Goal: Leave review/rating: Share an evaluation or opinion about a product, service, or content

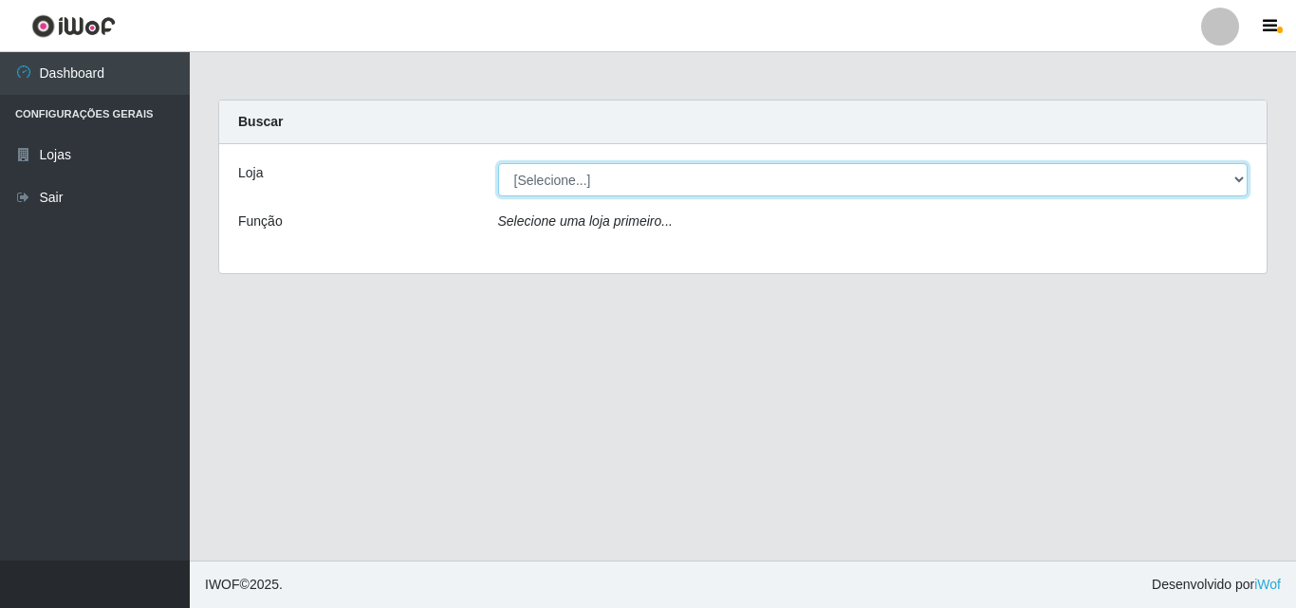
click at [1087, 184] on select "[Selecione...] BomQueSó Agreste - Loja 3" at bounding box center [873, 179] width 750 height 33
select select "215"
click at [498, 163] on select "[Selecione...] BomQueSó Agreste - Loja 3" at bounding box center [873, 179] width 750 height 33
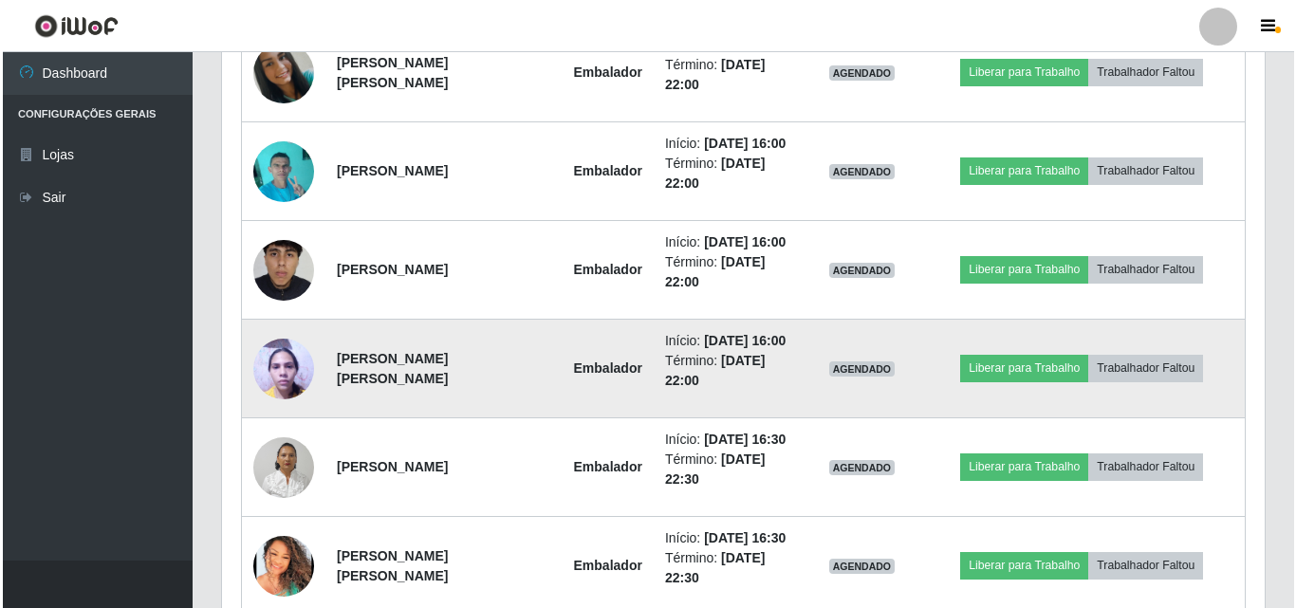
scroll to position [1202, 0]
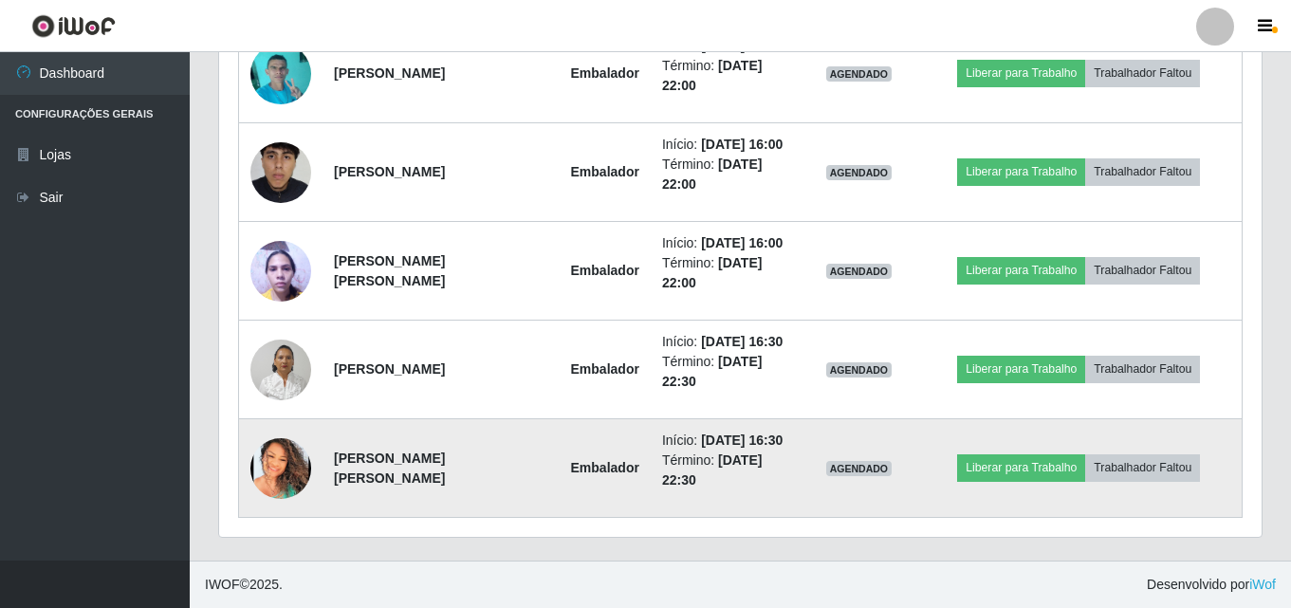
click at [292, 477] on img at bounding box center [280, 468] width 61 height 61
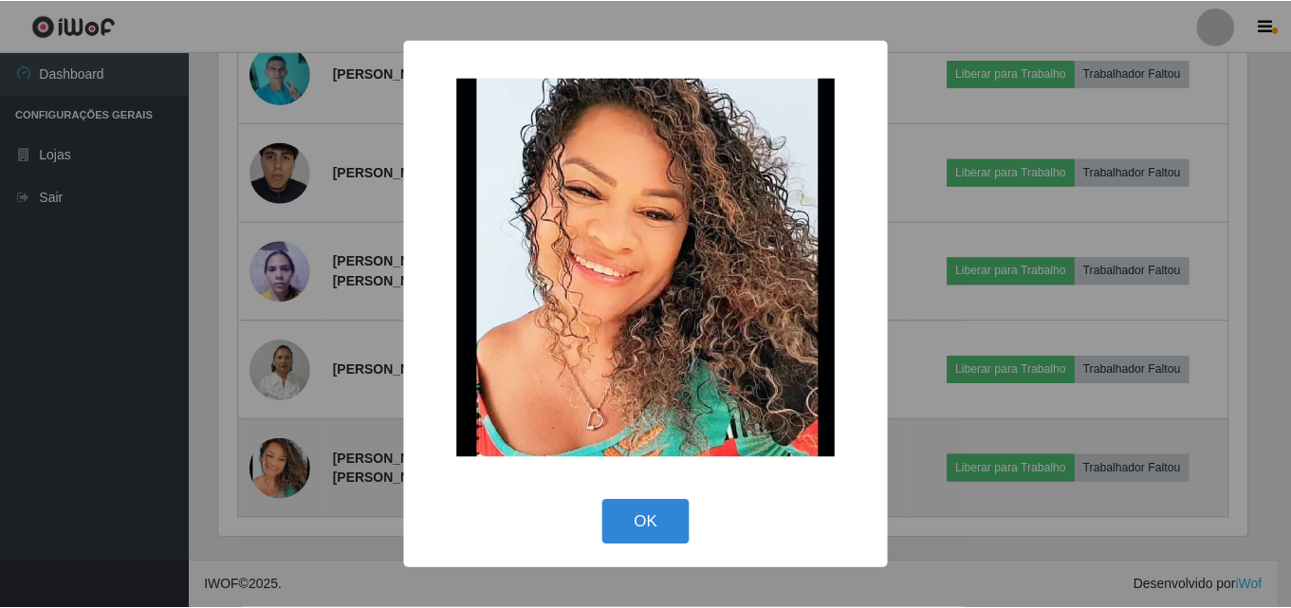
scroll to position [394, 1033]
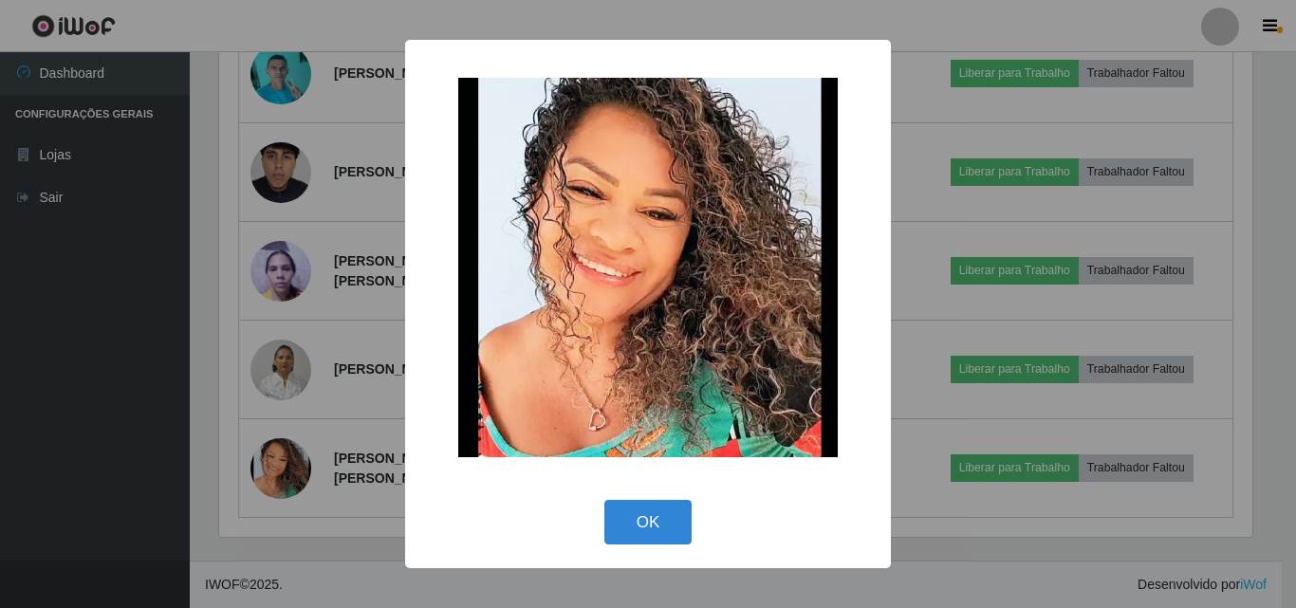
click at [300, 428] on div "× OK Cancel" at bounding box center [648, 304] width 1296 height 608
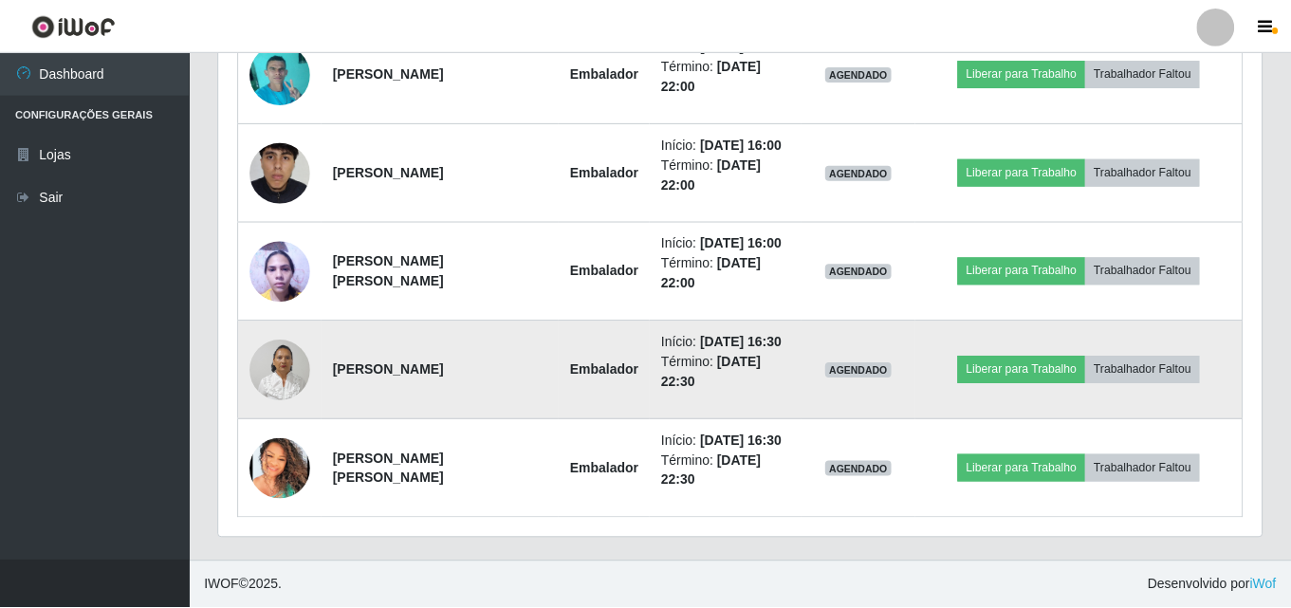
scroll to position [394, 1043]
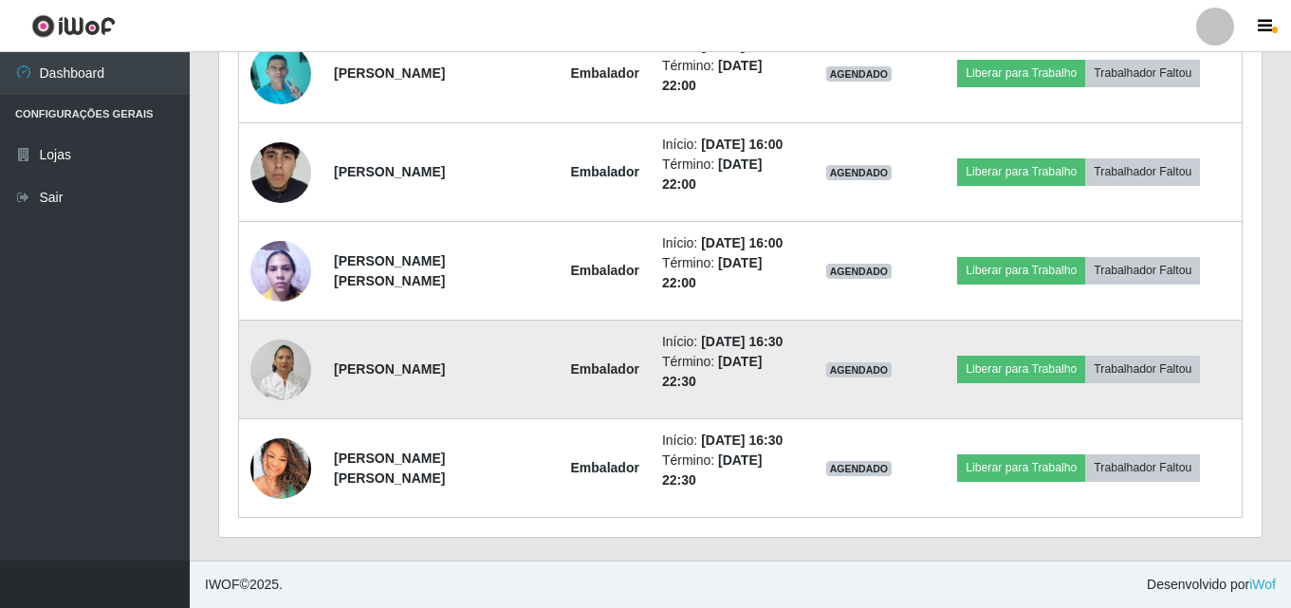
click at [290, 372] on img at bounding box center [280, 369] width 61 height 81
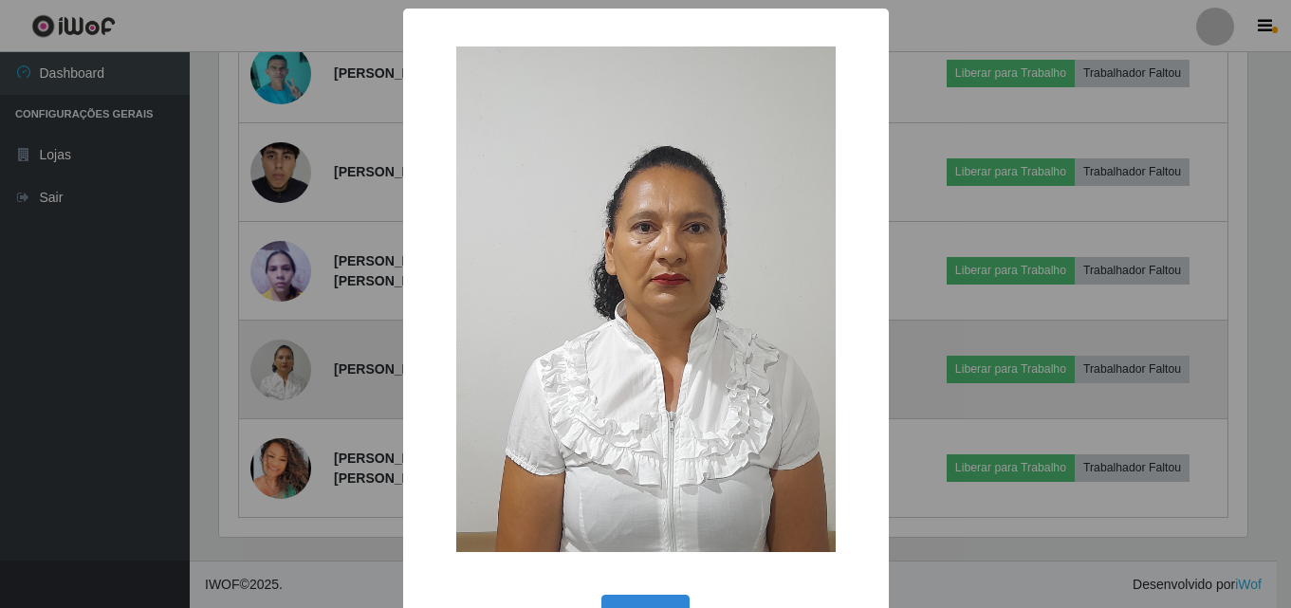
scroll to position [394, 1033]
click at [290, 372] on div "× OK Cancel" at bounding box center [648, 304] width 1296 height 608
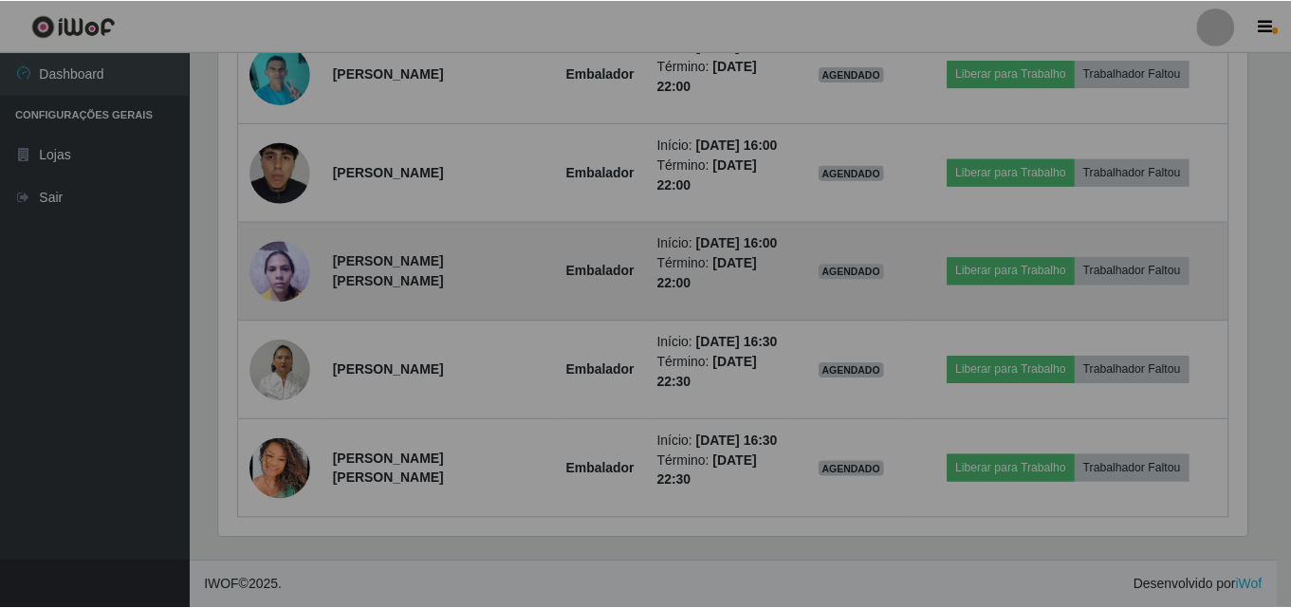
scroll to position [394, 1043]
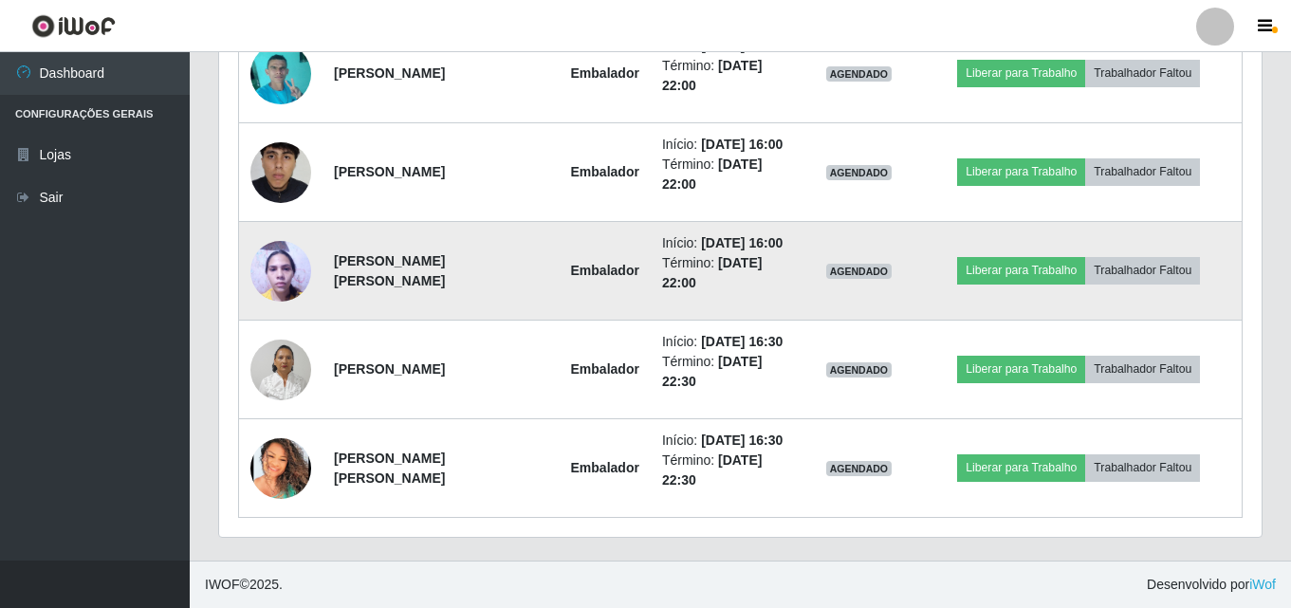
click at [283, 266] on img at bounding box center [280, 271] width 61 height 81
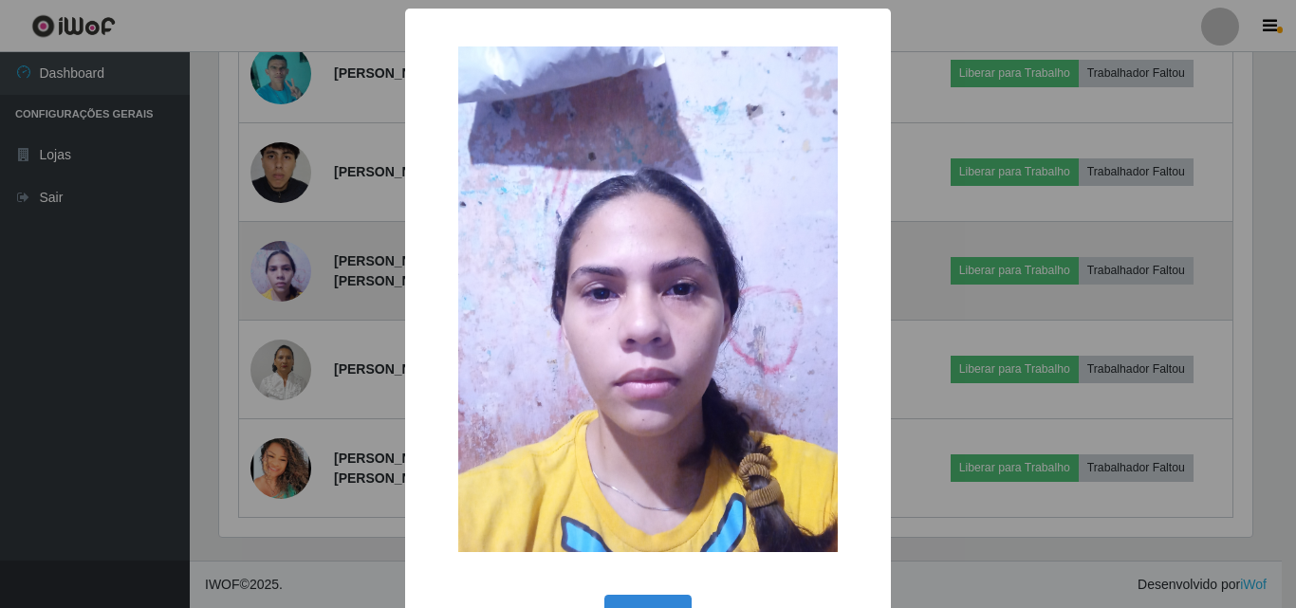
click at [283, 266] on div "× OK Cancel" at bounding box center [648, 304] width 1296 height 608
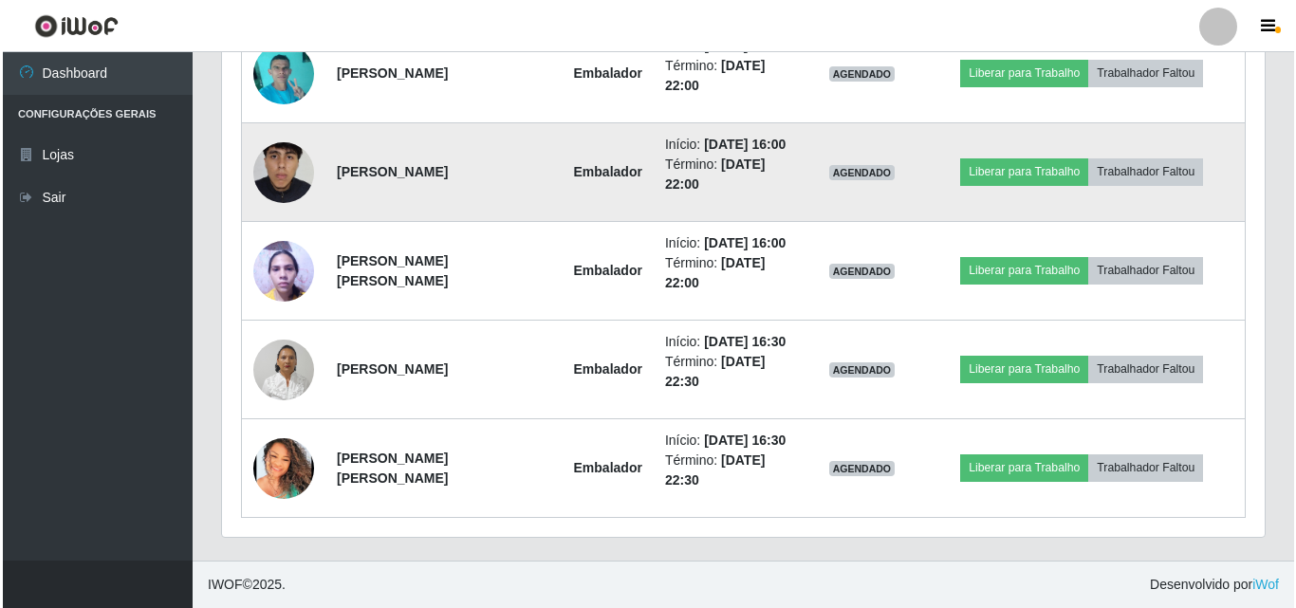
scroll to position [394, 1043]
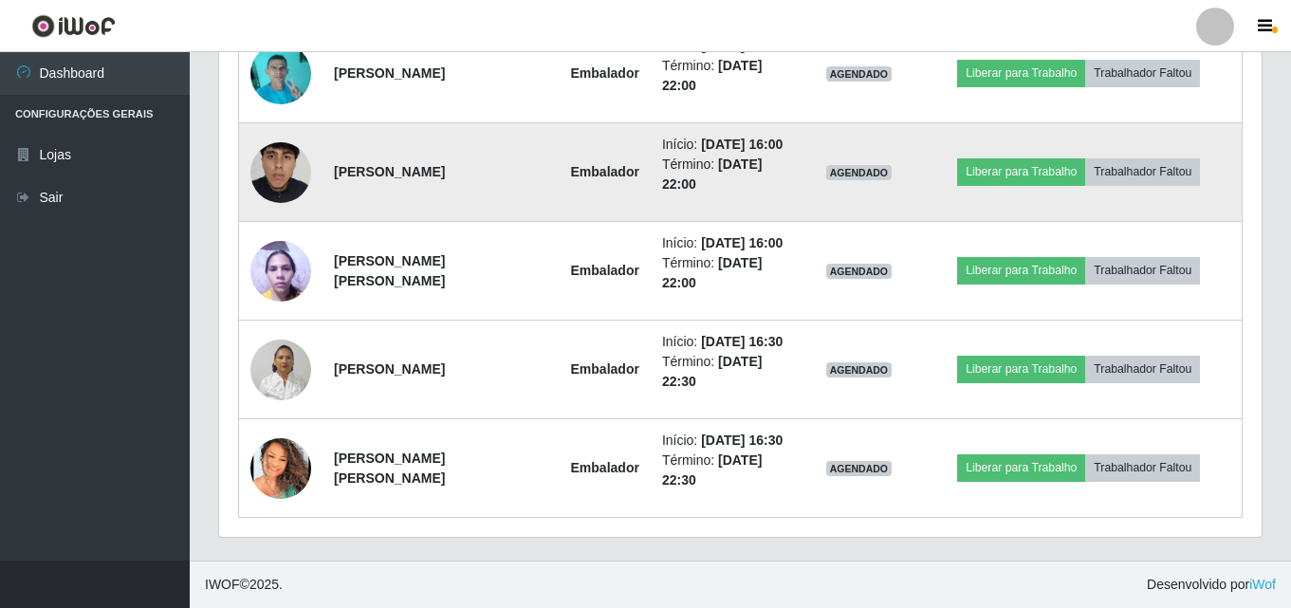
click at [277, 168] on img at bounding box center [280, 171] width 61 height 135
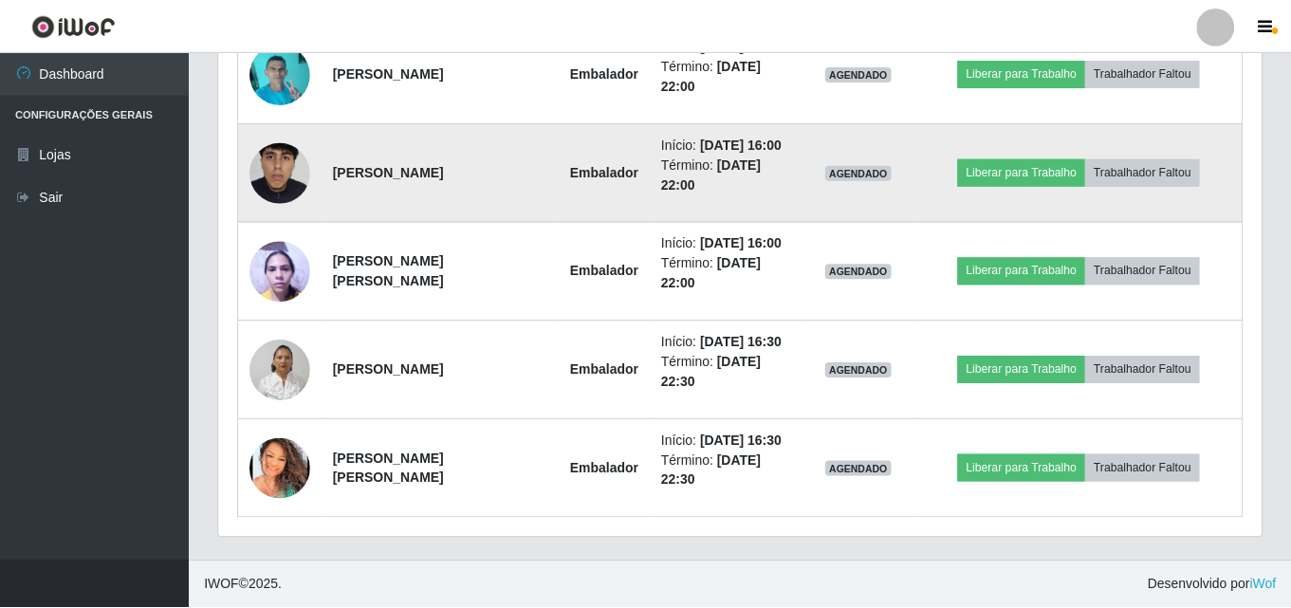
scroll to position [394, 1033]
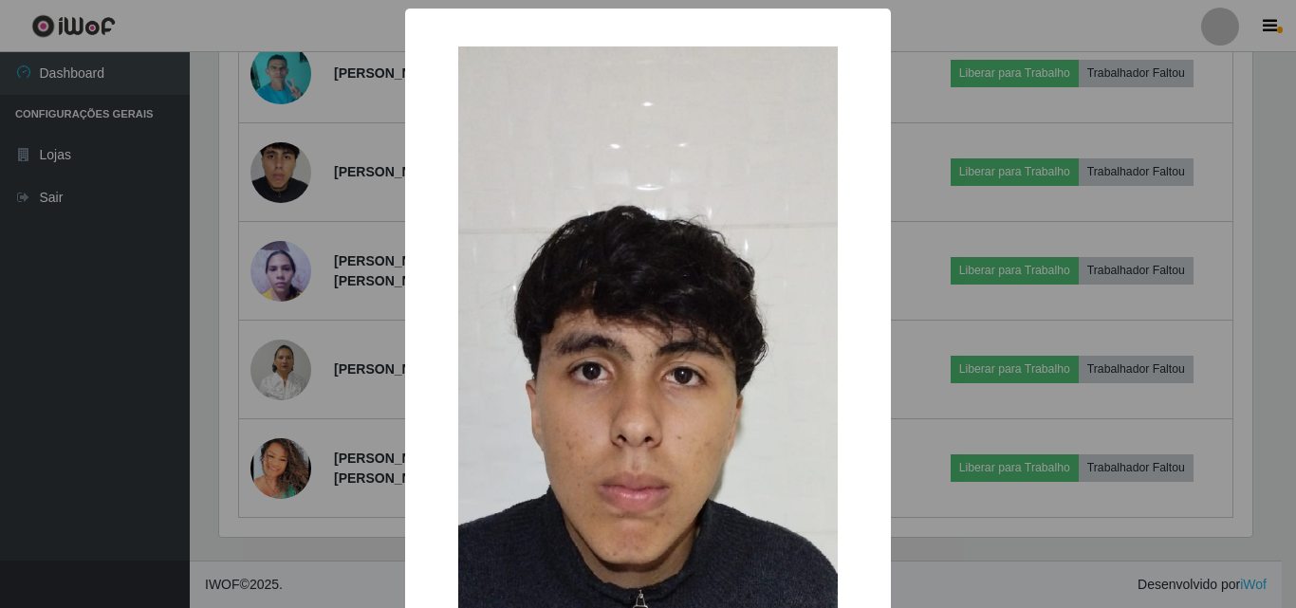
click at [332, 195] on div "× OK Cancel" at bounding box center [648, 304] width 1296 height 608
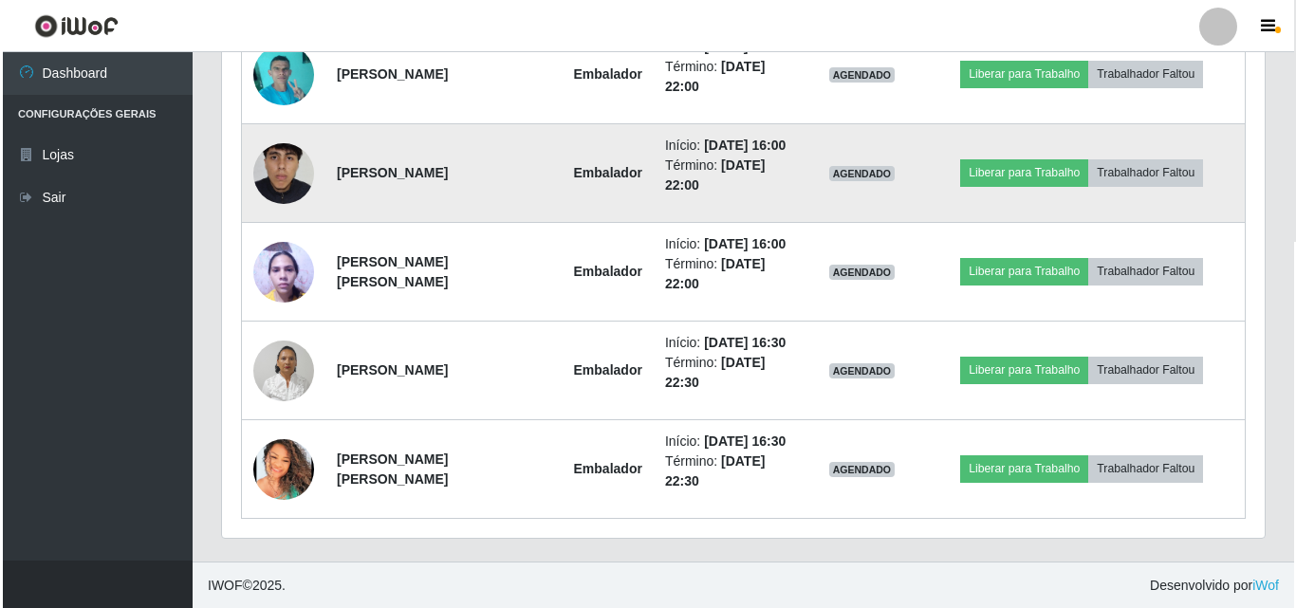
scroll to position [1107, 0]
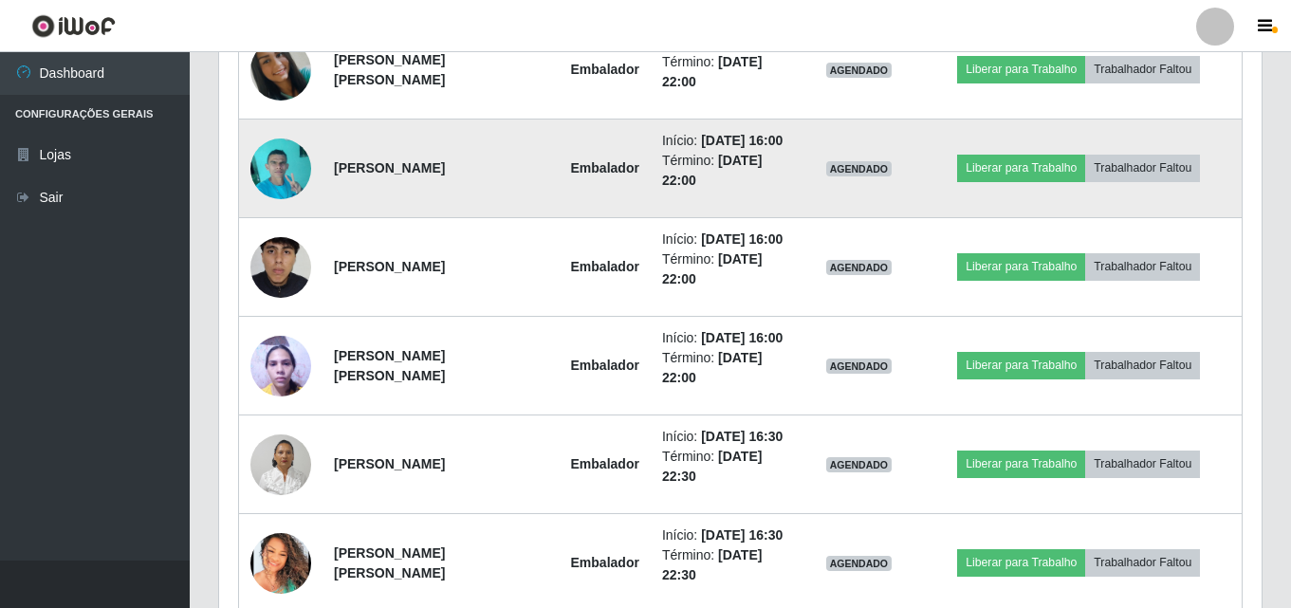
click at [274, 158] on img at bounding box center [280, 168] width 61 height 81
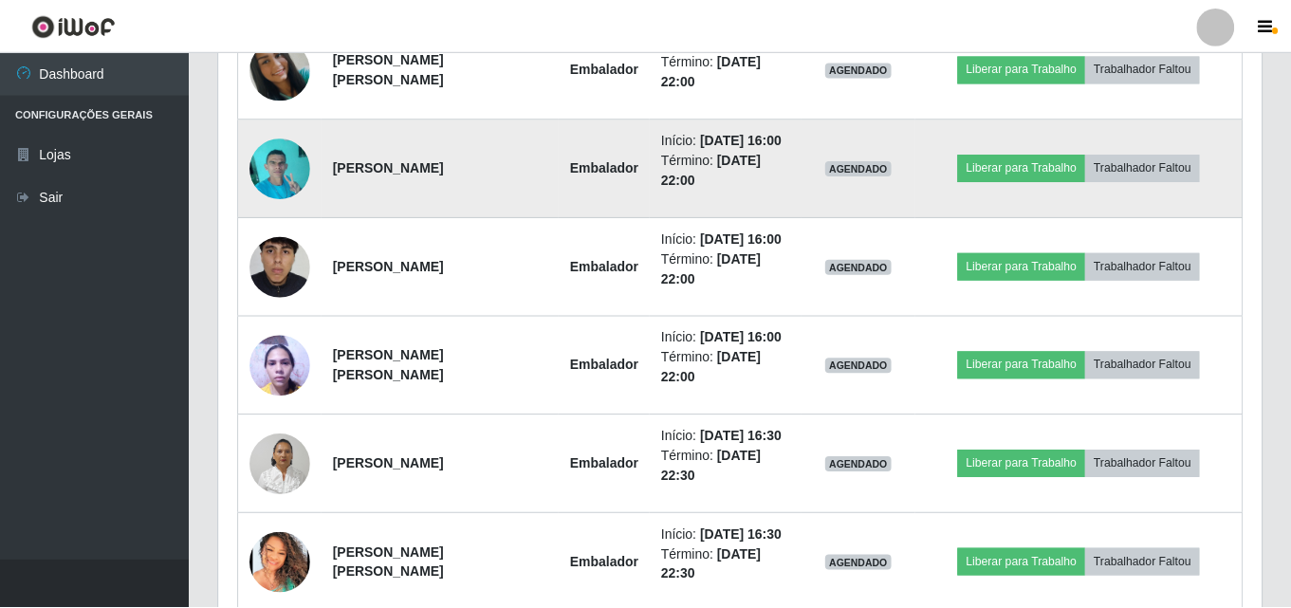
scroll to position [394, 1033]
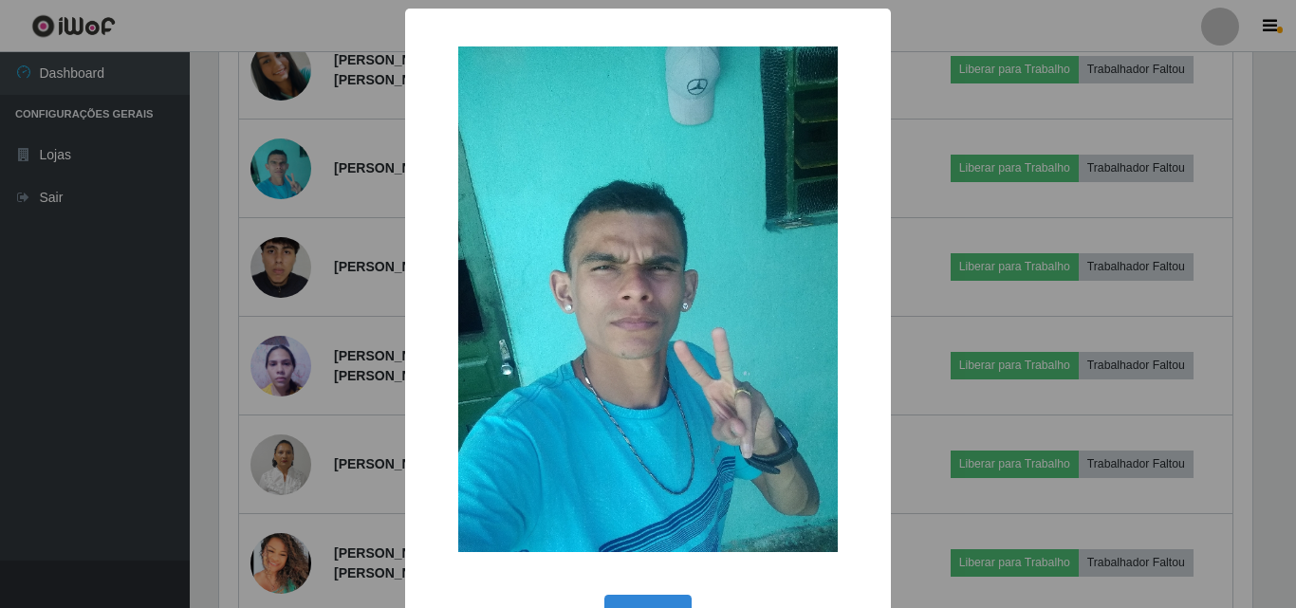
click at [379, 261] on div "× OK Cancel" at bounding box center [648, 304] width 1296 height 608
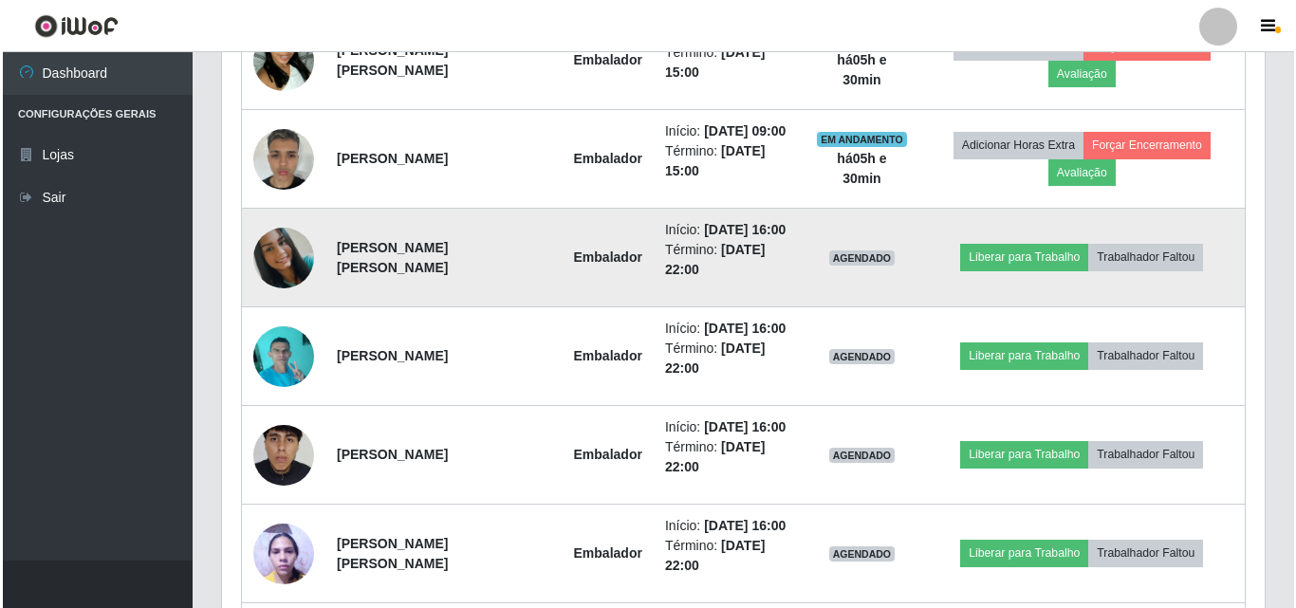
scroll to position [917, 0]
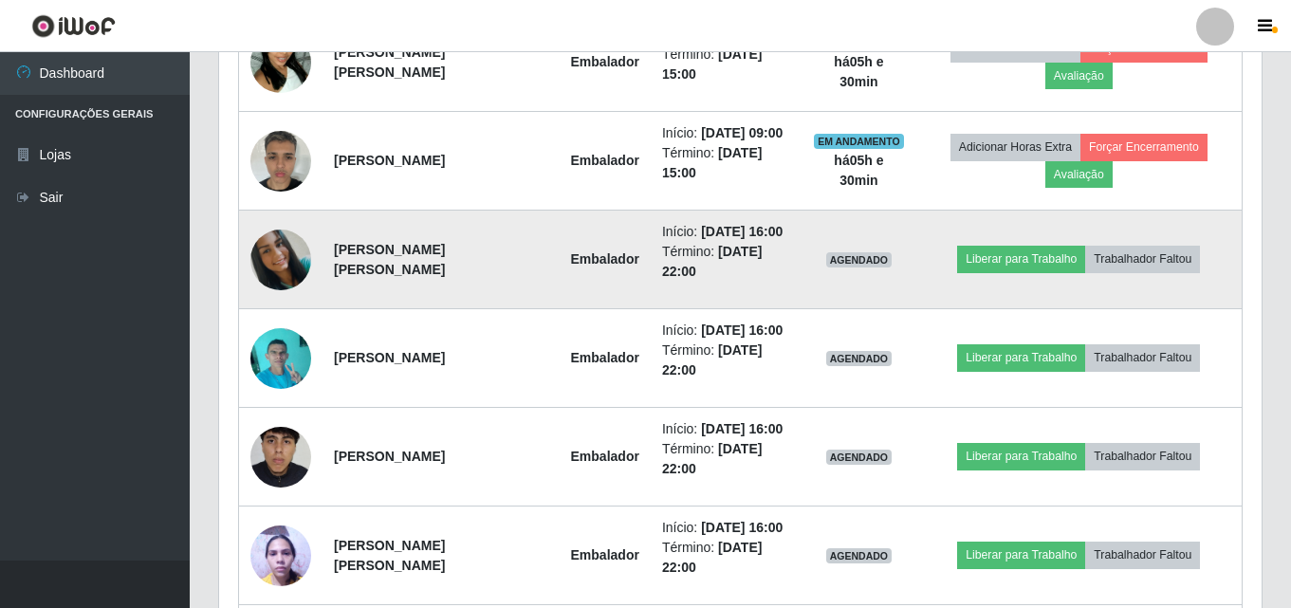
click at [290, 267] on img at bounding box center [280, 260] width 61 height 61
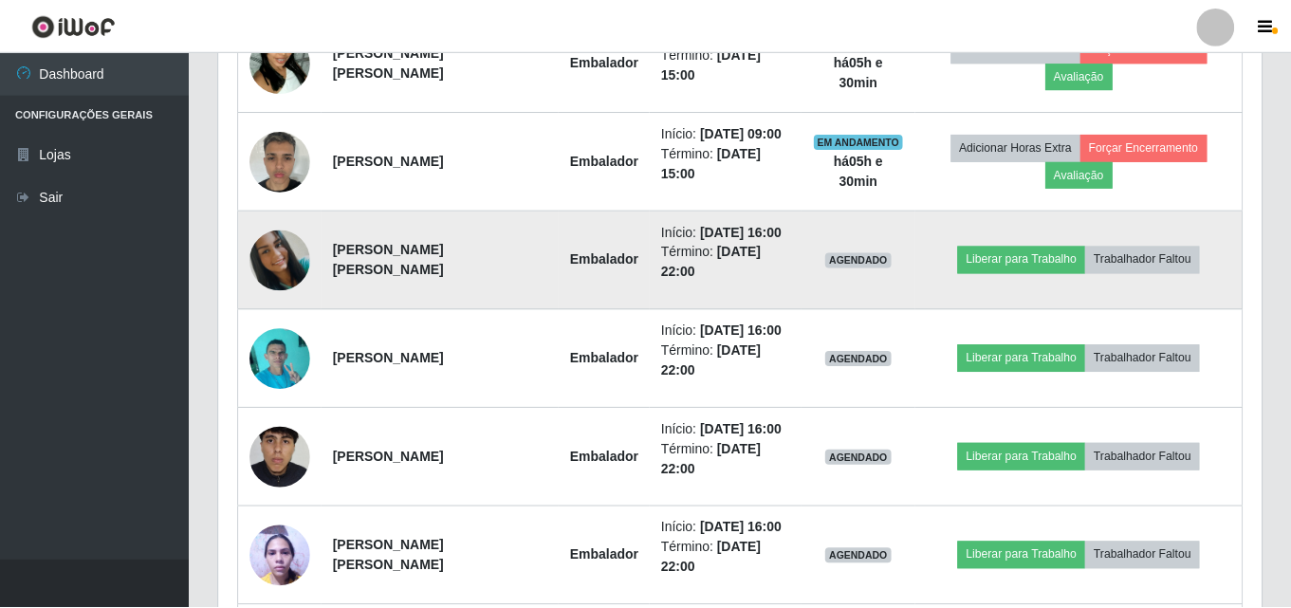
scroll to position [0, 0]
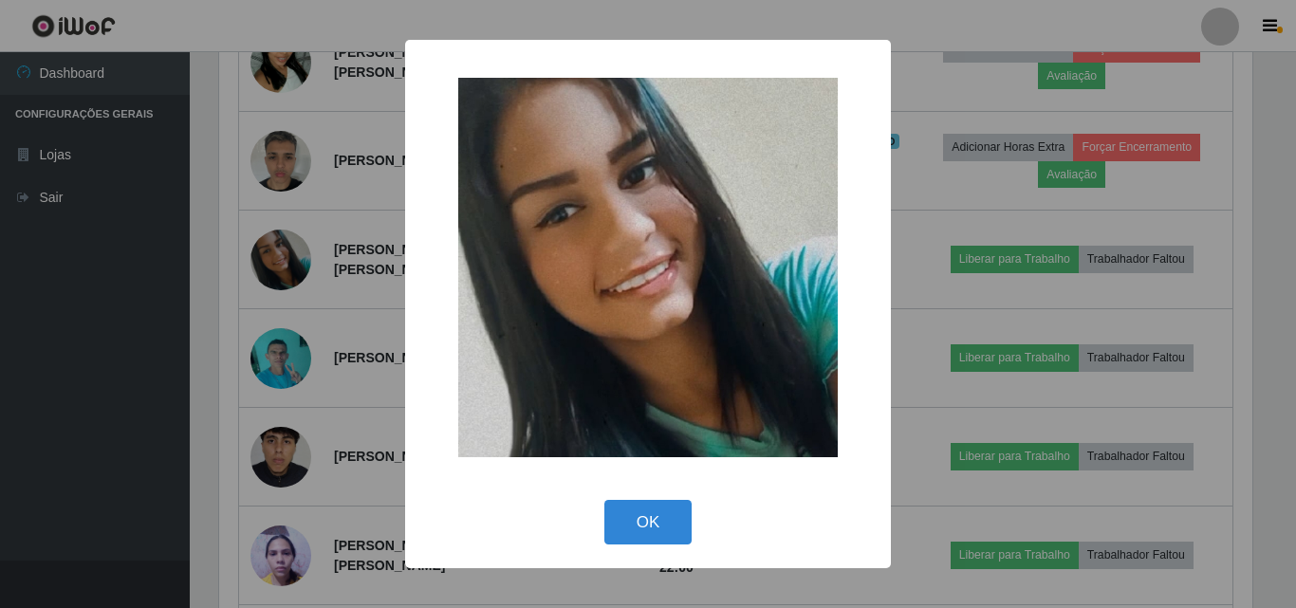
click at [363, 311] on div "× OK Cancel" at bounding box center [648, 304] width 1296 height 608
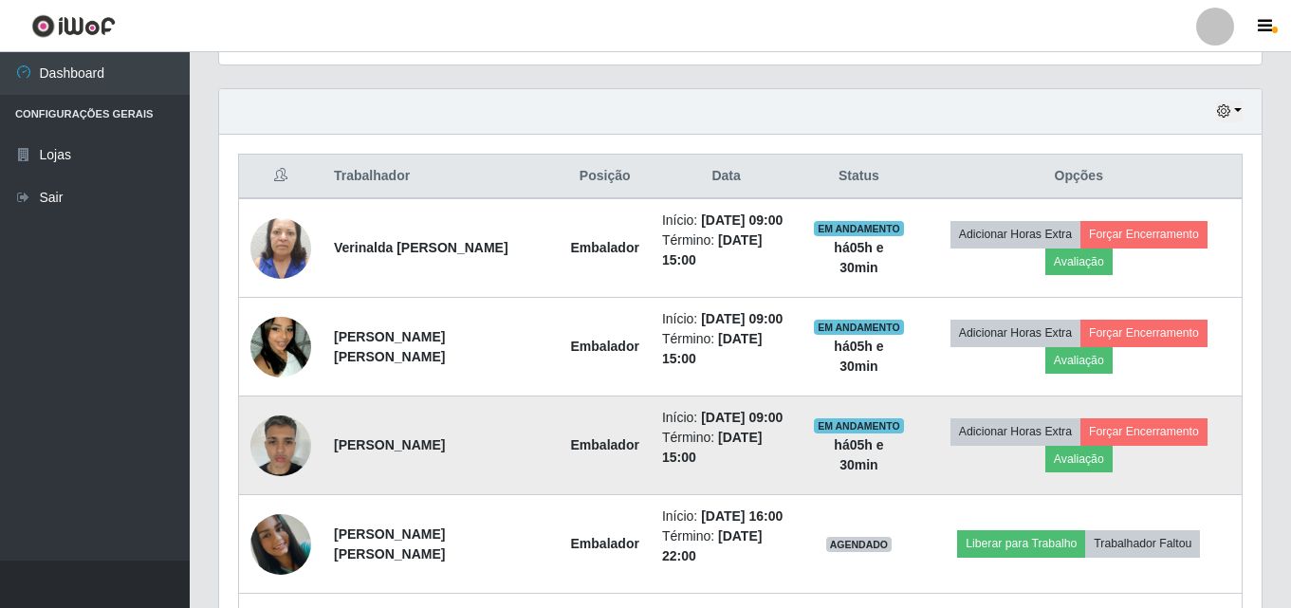
click at [268, 456] on img at bounding box center [280, 445] width 61 height 81
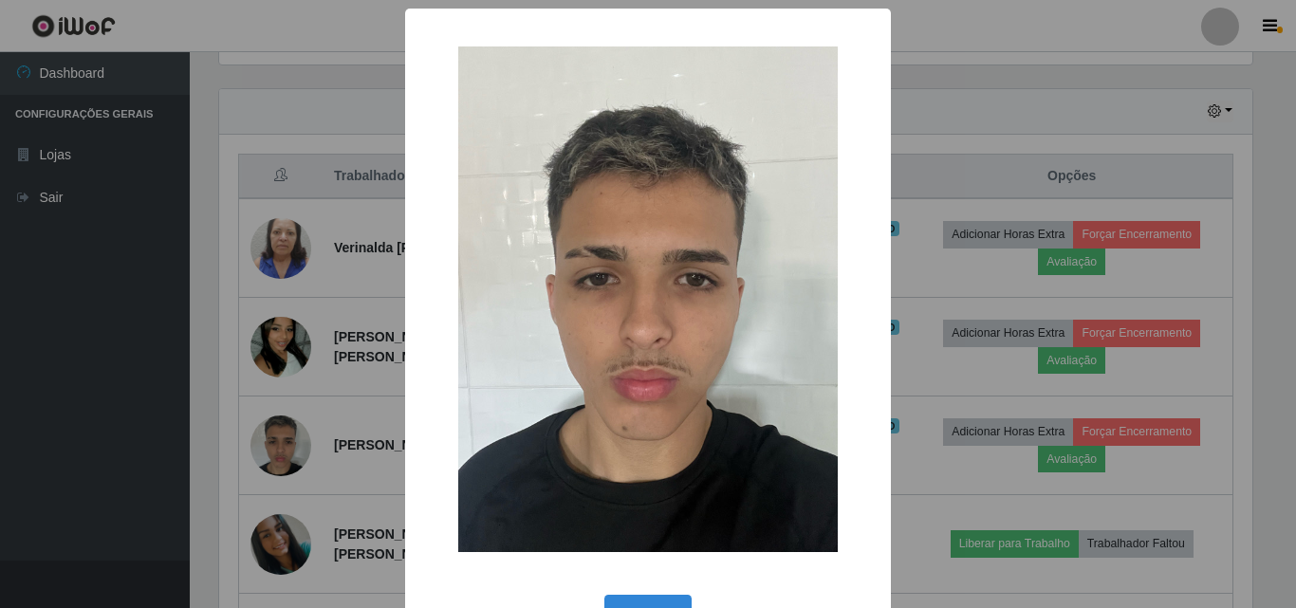
click at [957, 271] on div "× OK Cancel" at bounding box center [648, 304] width 1296 height 608
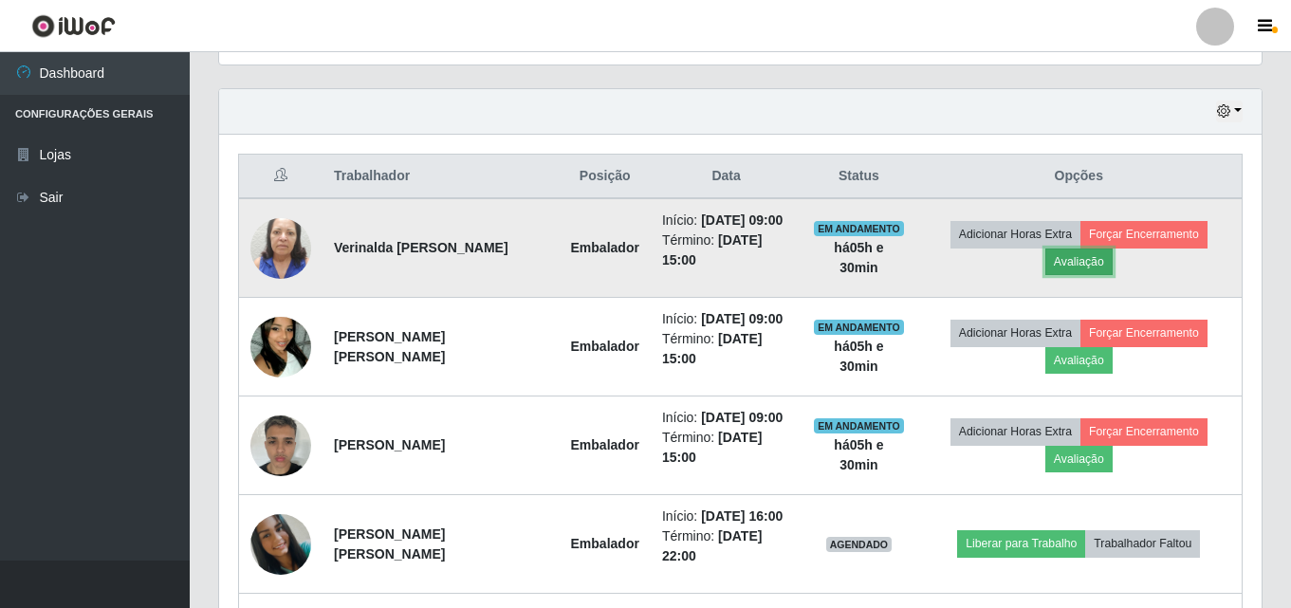
click at [1077, 263] on button "Avaliação" at bounding box center [1078, 262] width 67 height 27
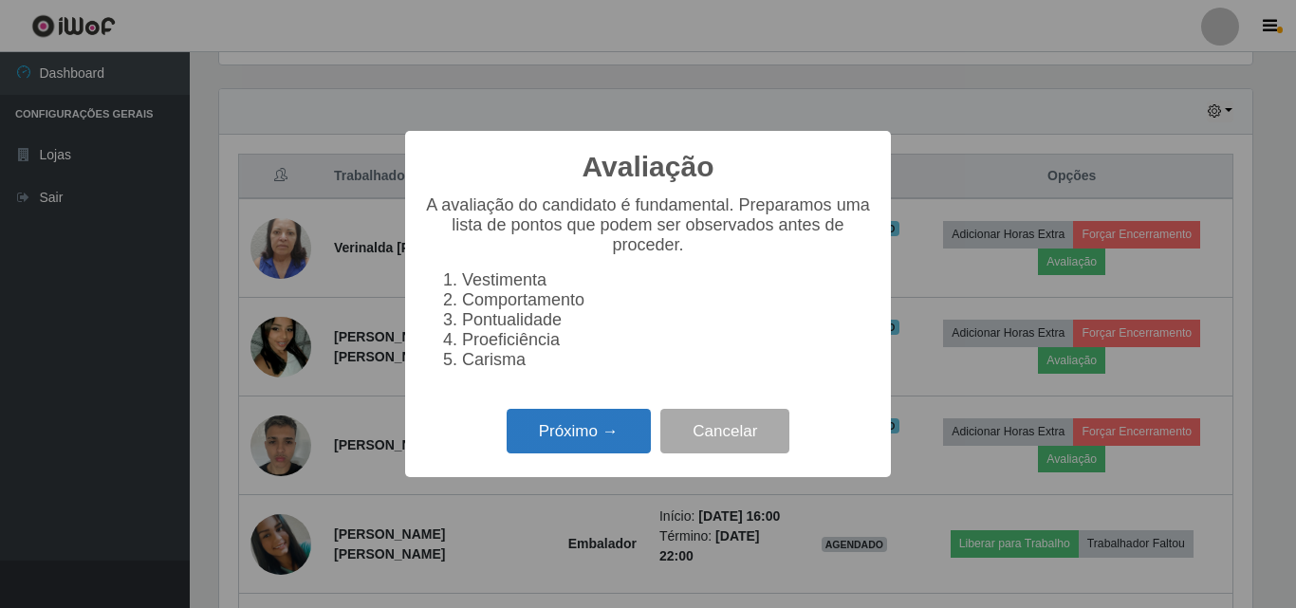
click at [616, 428] on button "Próximo →" at bounding box center [579, 431] width 144 height 45
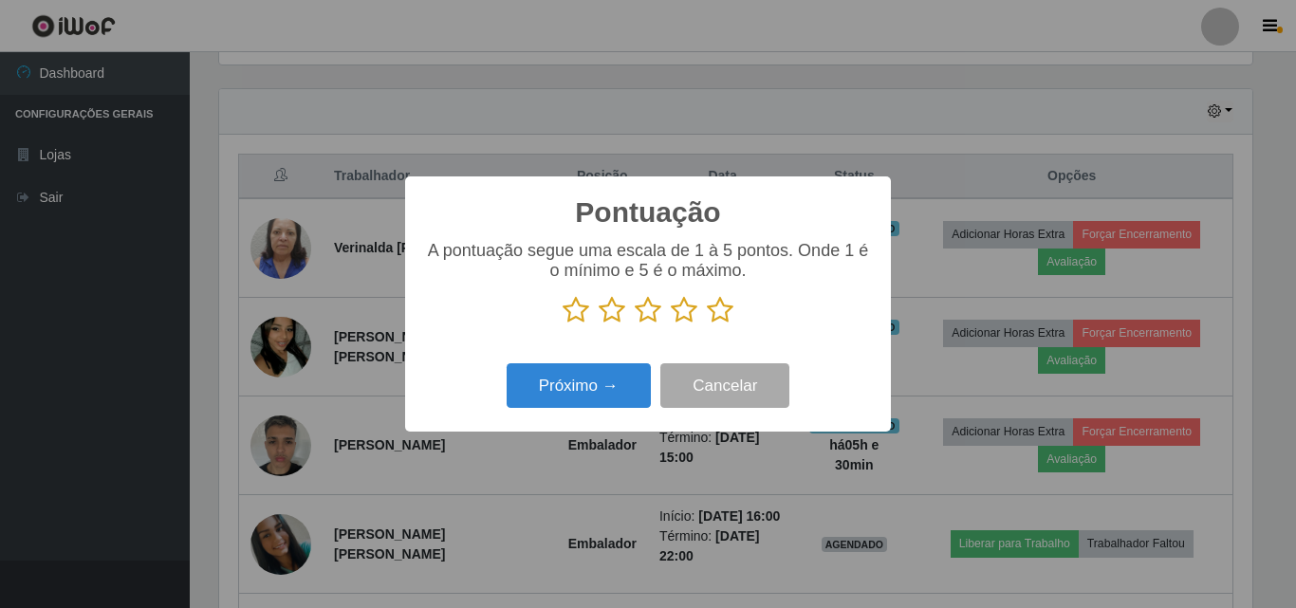
click at [720, 311] on icon at bounding box center [720, 310] width 27 height 28
click at [707, 324] on input "radio" at bounding box center [707, 324] width 0 height 0
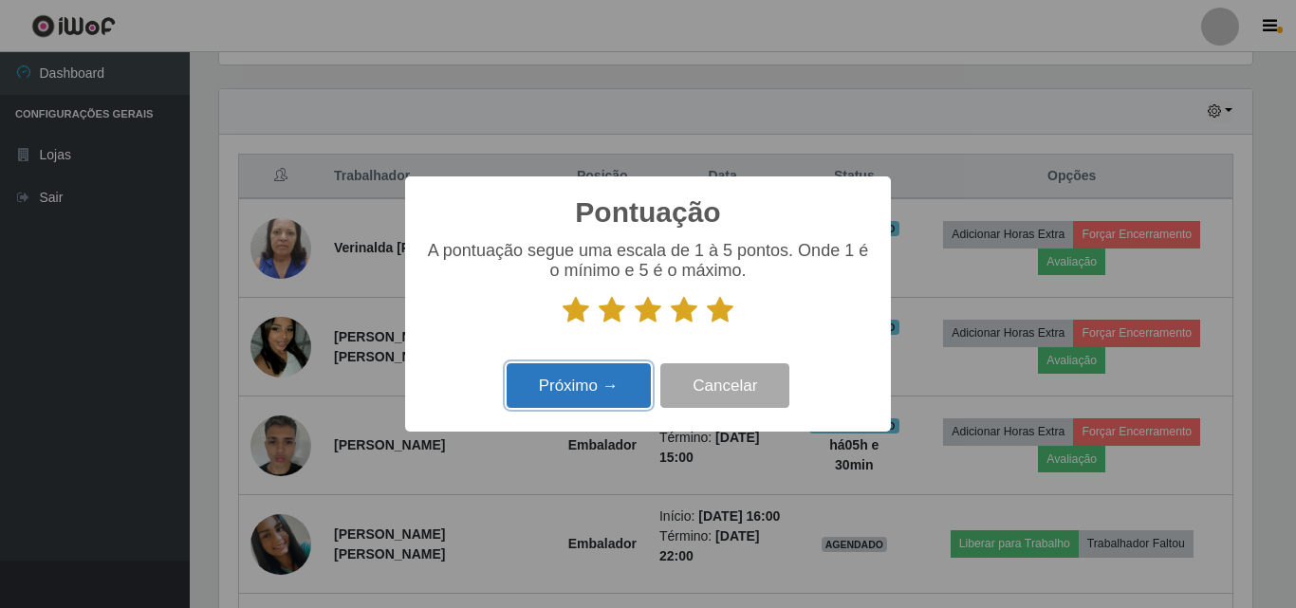
click at [609, 396] on button "Próximo →" at bounding box center [579, 385] width 144 height 45
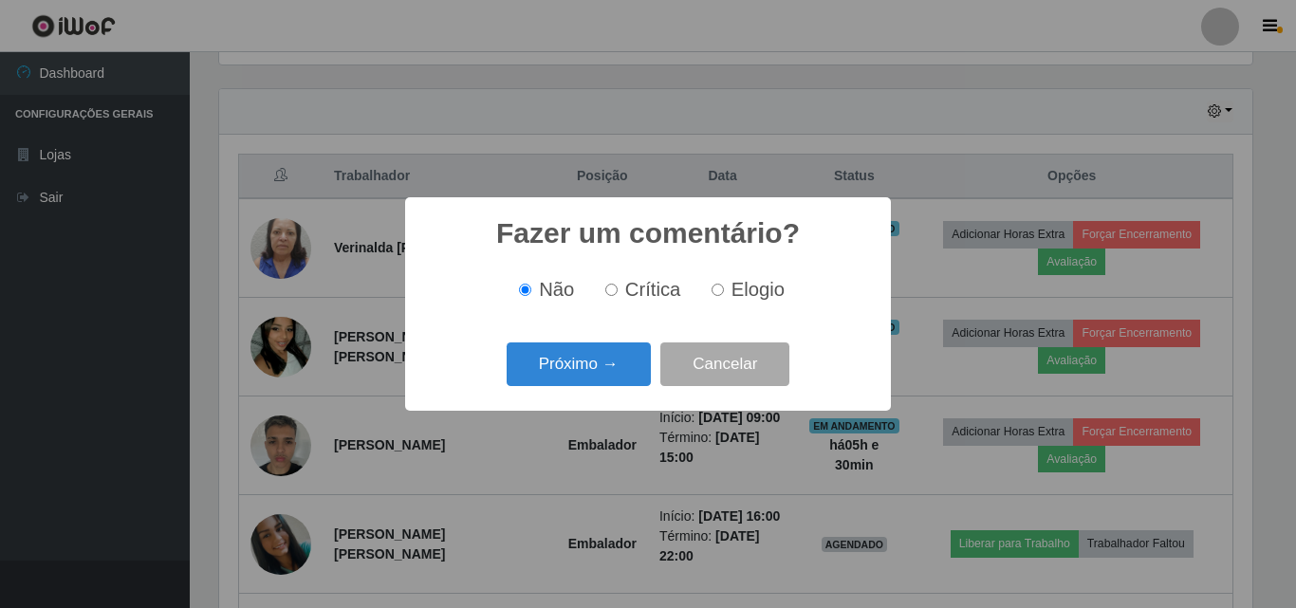
click at [716, 293] on input "Elogio" at bounding box center [718, 290] width 12 height 12
radio input "true"
click at [561, 374] on button "Próximo →" at bounding box center [579, 364] width 144 height 45
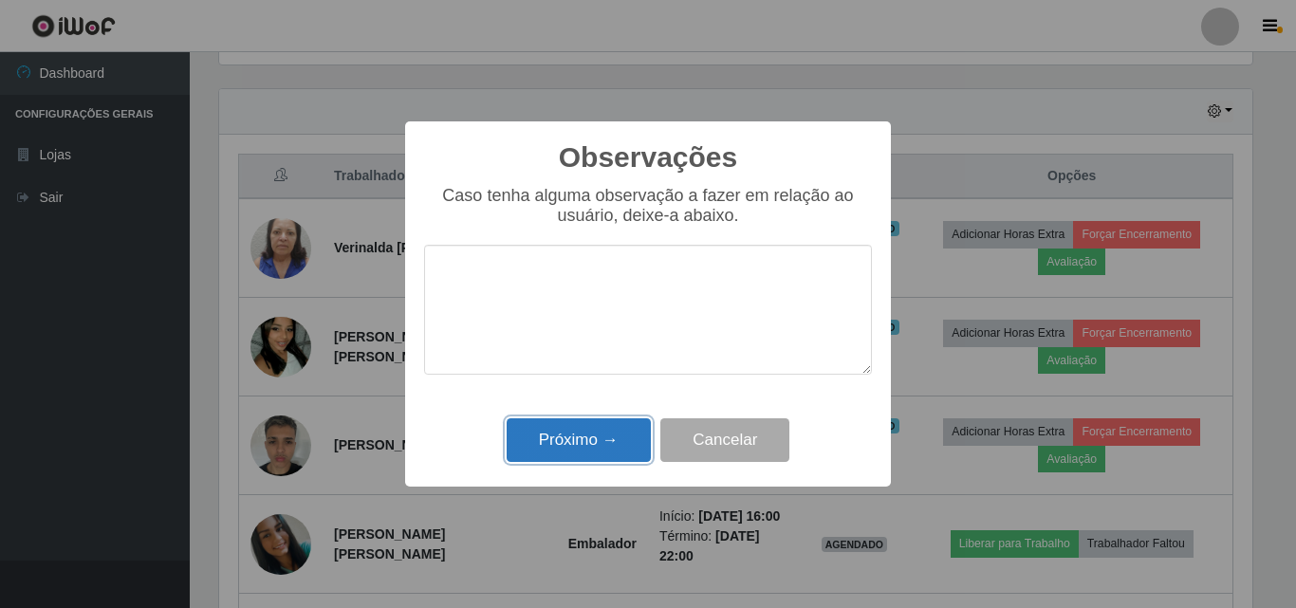
click at [600, 440] on button "Próximo →" at bounding box center [579, 440] width 144 height 45
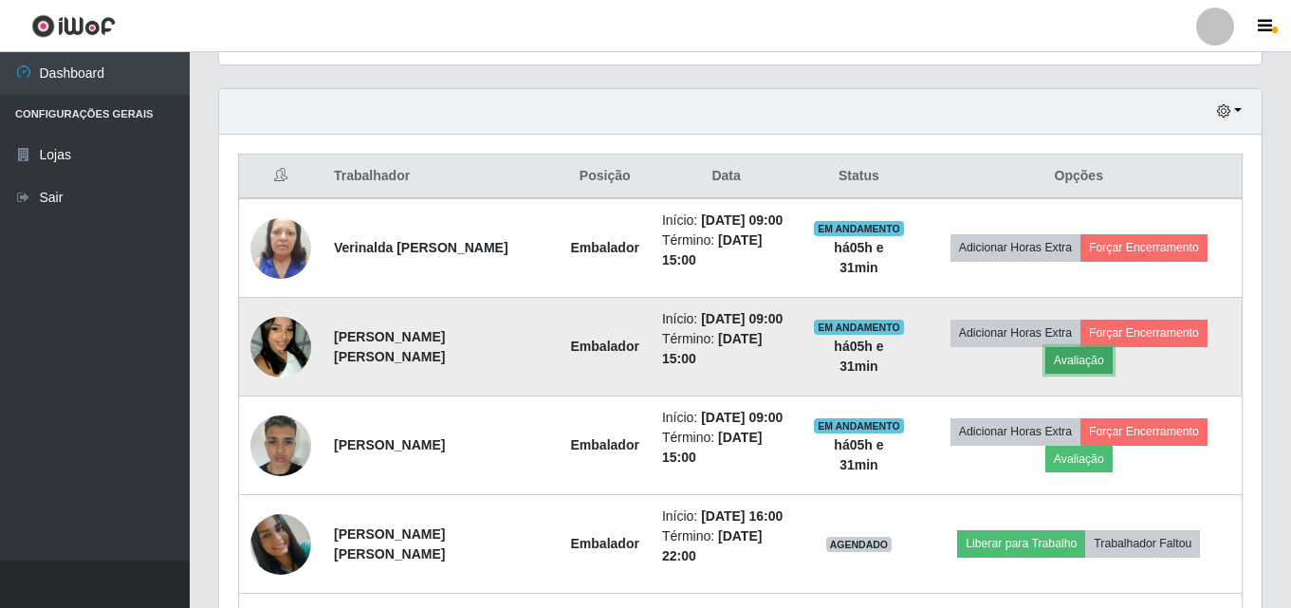
click at [1089, 367] on button "Avaliação" at bounding box center [1078, 360] width 67 height 27
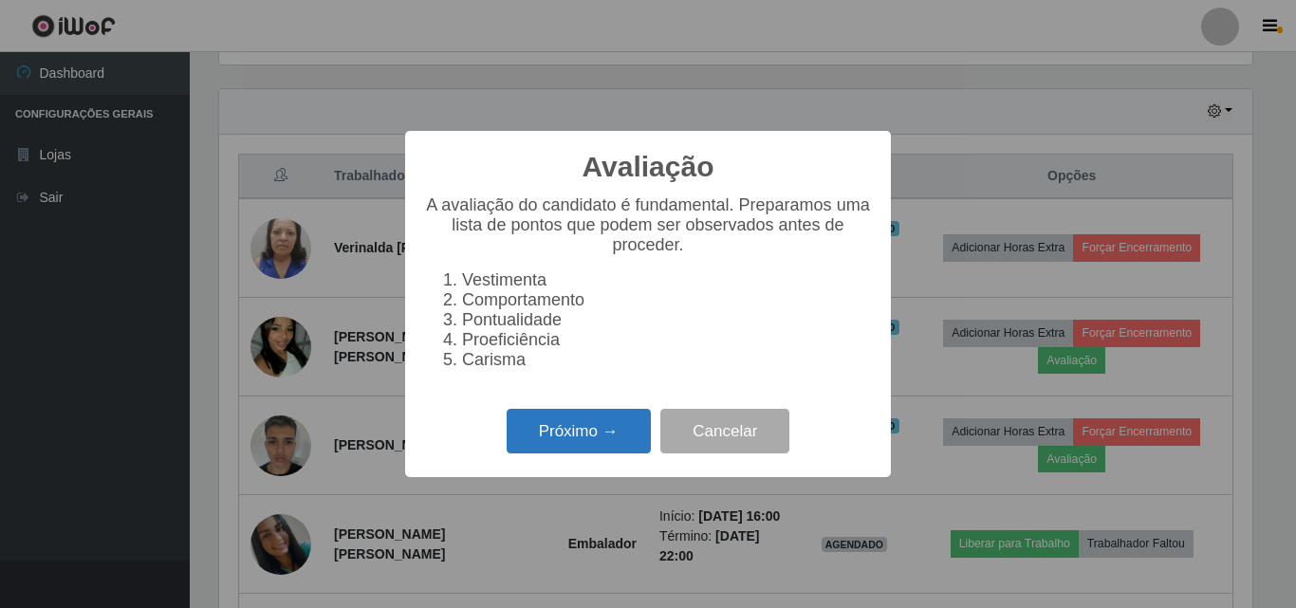
click at [581, 452] on button "Próximo →" at bounding box center [579, 431] width 144 height 45
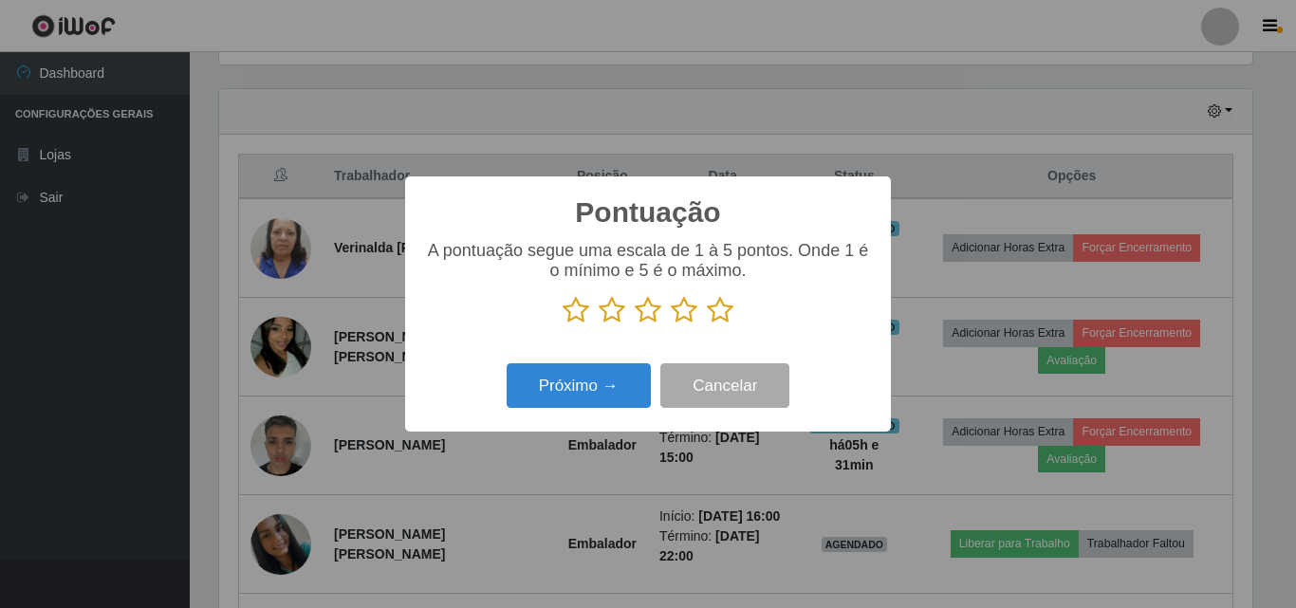
click at [722, 321] on icon at bounding box center [720, 310] width 27 height 28
click at [707, 324] on input "radio" at bounding box center [707, 324] width 0 height 0
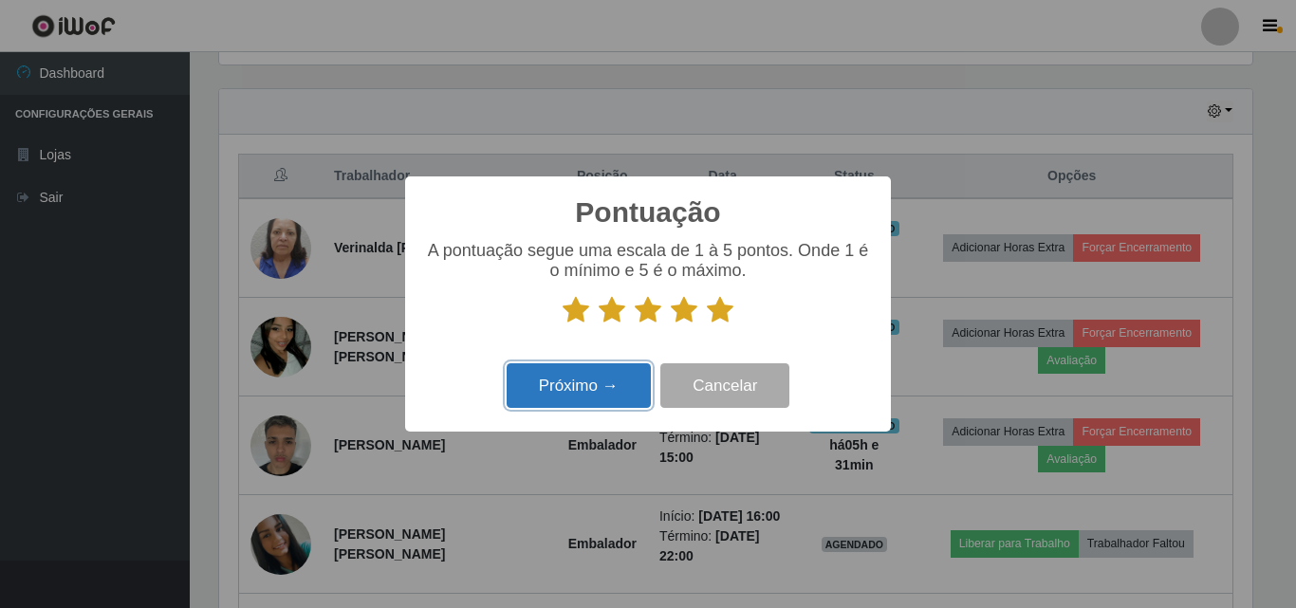
click at [585, 394] on button "Próximo →" at bounding box center [579, 385] width 144 height 45
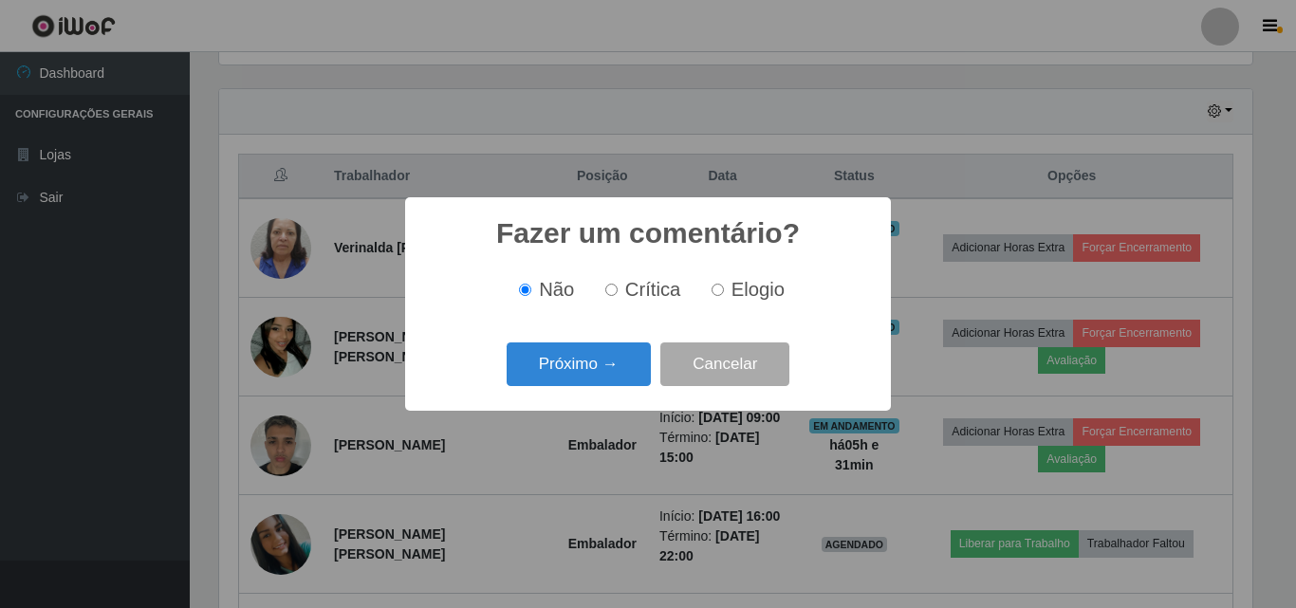
click at [727, 288] on label "Elogio" at bounding box center [744, 290] width 81 height 22
click at [724, 288] on input "Elogio" at bounding box center [718, 290] width 12 height 12
radio input "true"
click at [580, 363] on button "Próximo →" at bounding box center [579, 364] width 144 height 45
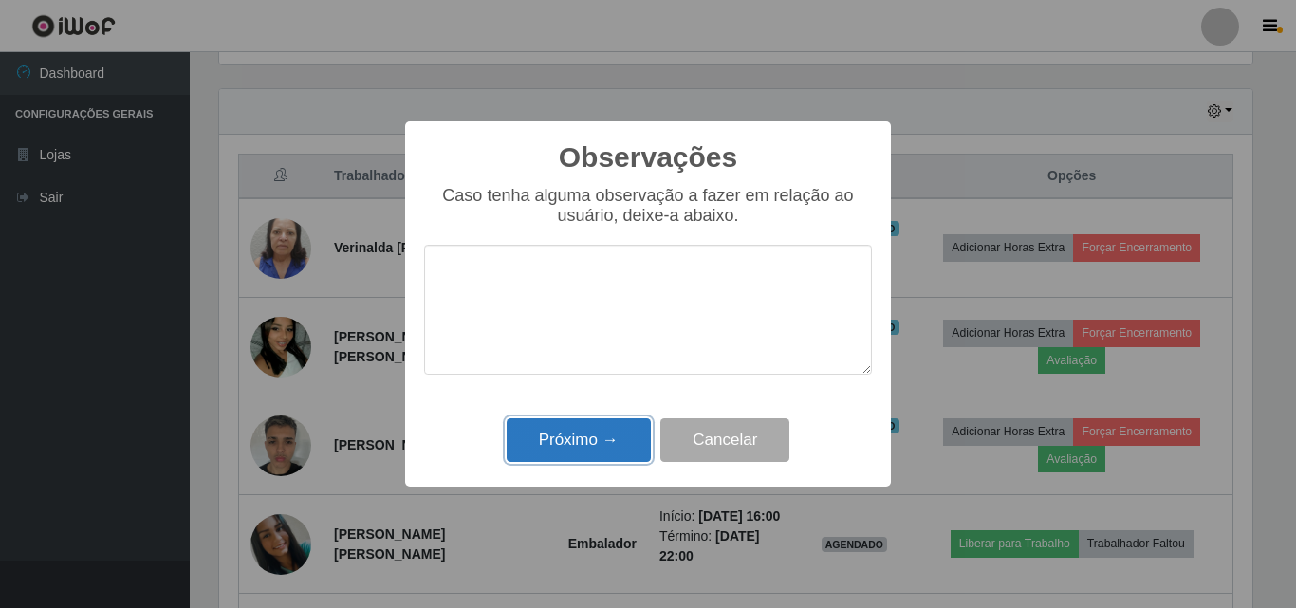
click at [614, 463] on button "Próximo →" at bounding box center [579, 440] width 144 height 45
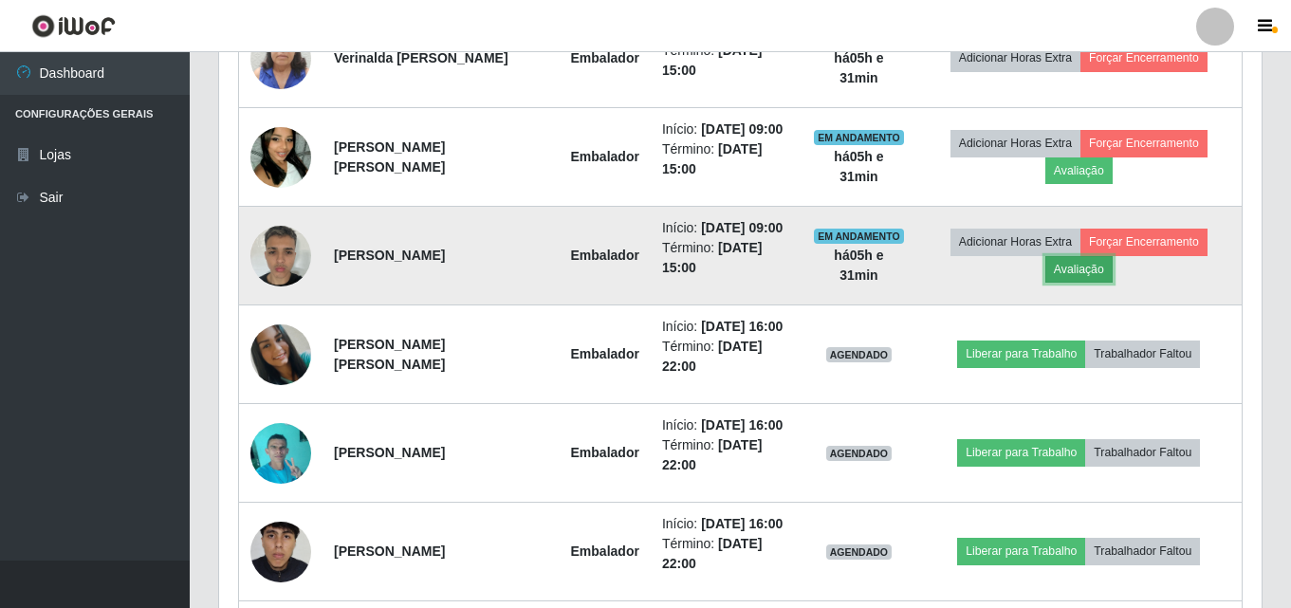
click at [1080, 274] on button "Avaliação" at bounding box center [1078, 269] width 67 height 27
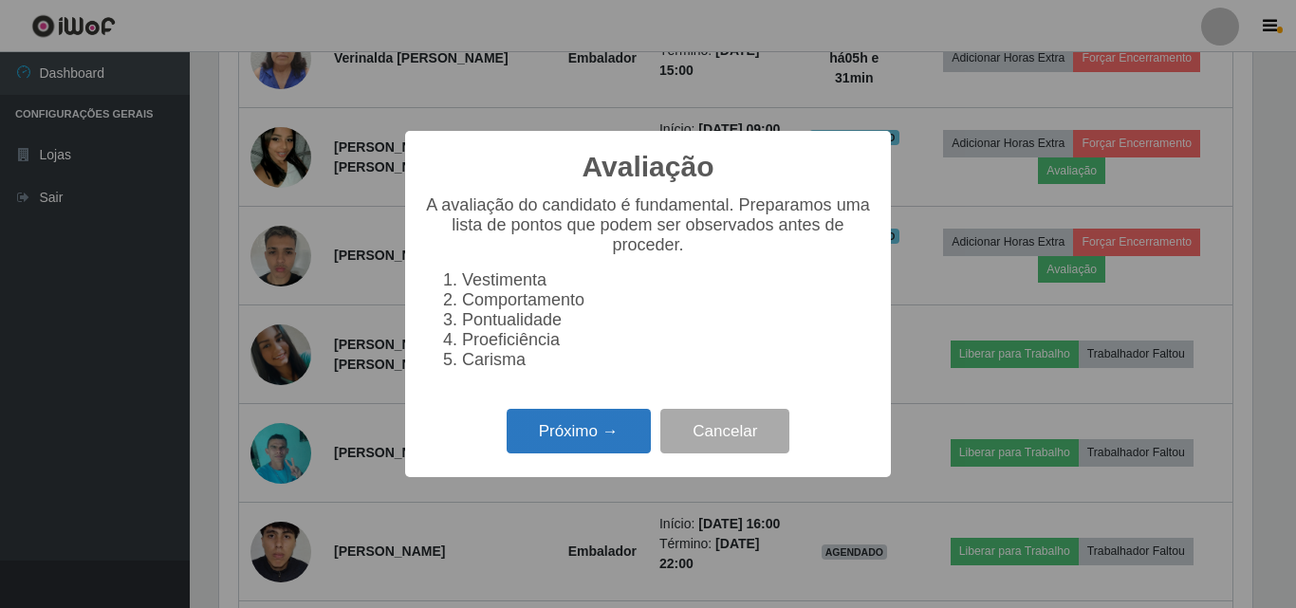
click at [594, 442] on button "Próximo →" at bounding box center [579, 431] width 144 height 45
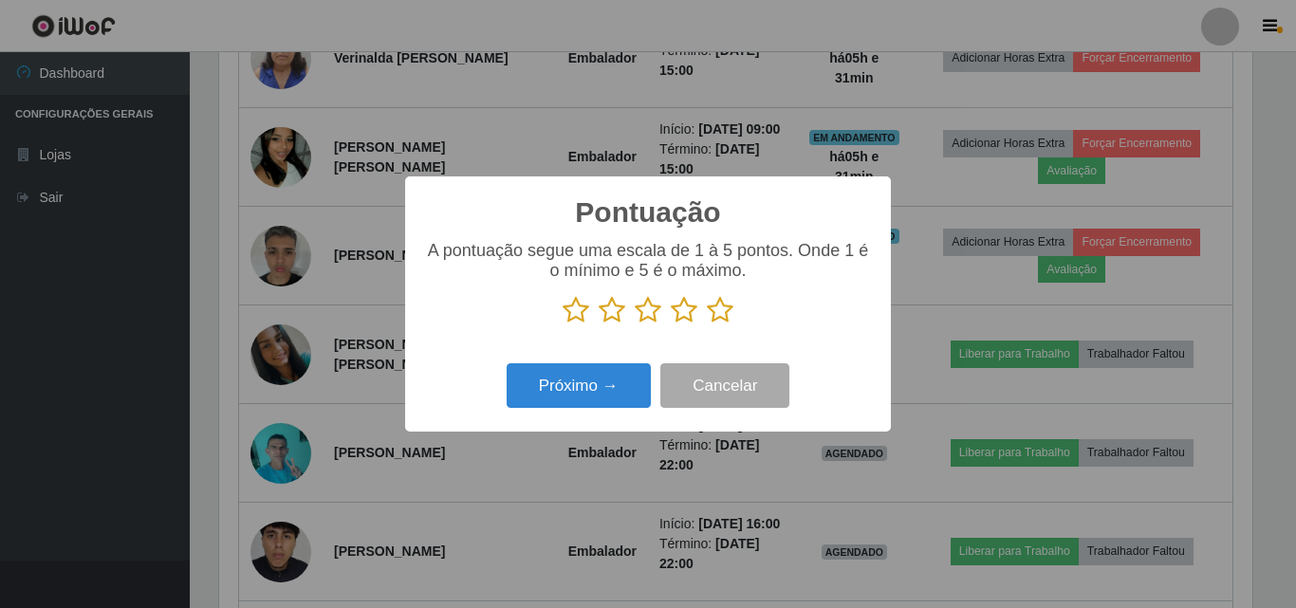
click at [715, 308] on icon at bounding box center [720, 310] width 27 height 28
click at [707, 324] on input "radio" at bounding box center [707, 324] width 0 height 0
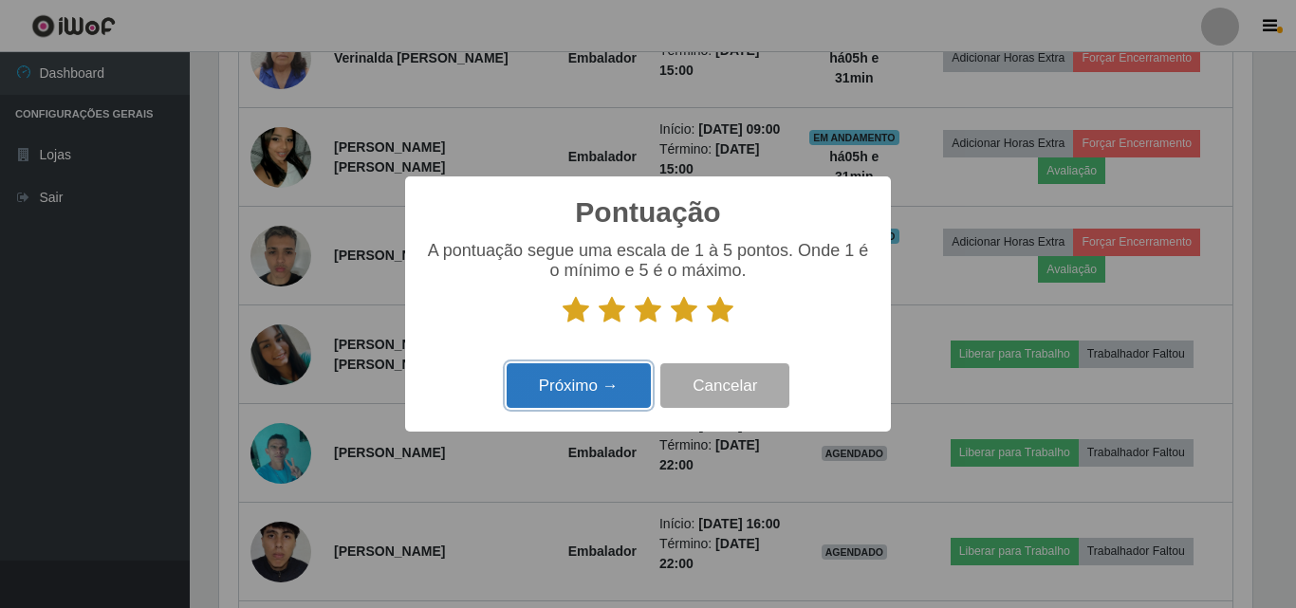
click at [644, 373] on button "Próximo →" at bounding box center [579, 385] width 144 height 45
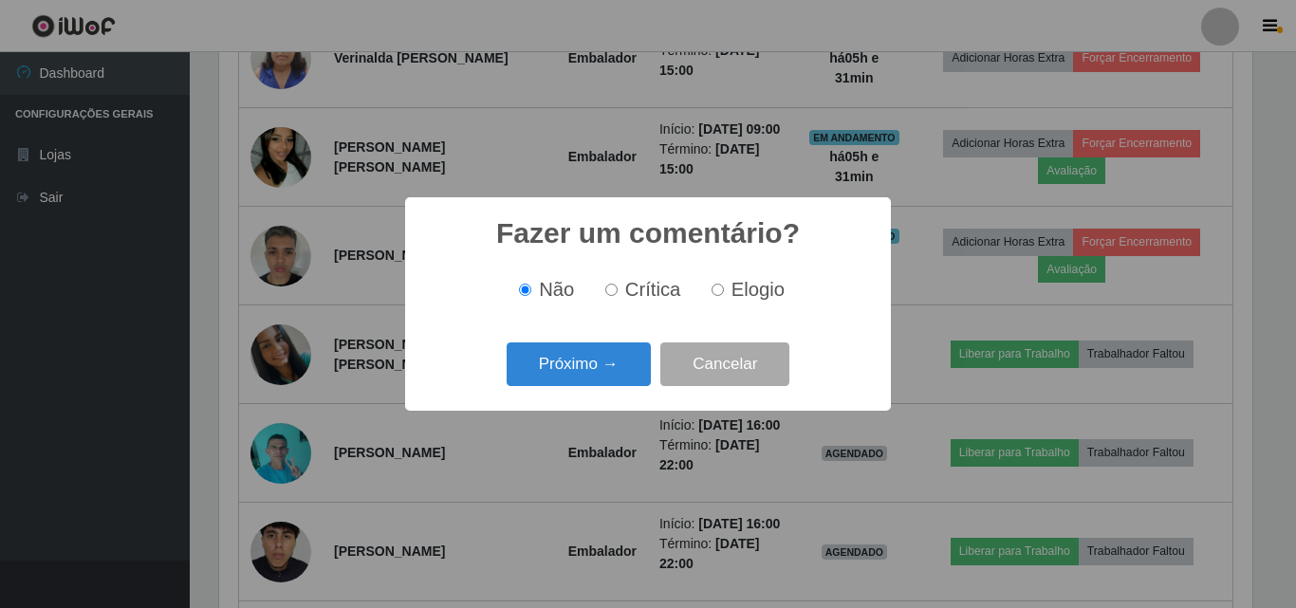
click at [729, 287] on label "Elogio" at bounding box center [744, 290] width 81 height 22
click at [724, 287] on input "Elogio" at bounding box center [718, 290] width 12 height 12
radio input "true"
click at [626, 353] on button "Próximo →" at bounding box center [579, 364] width 144 height 45
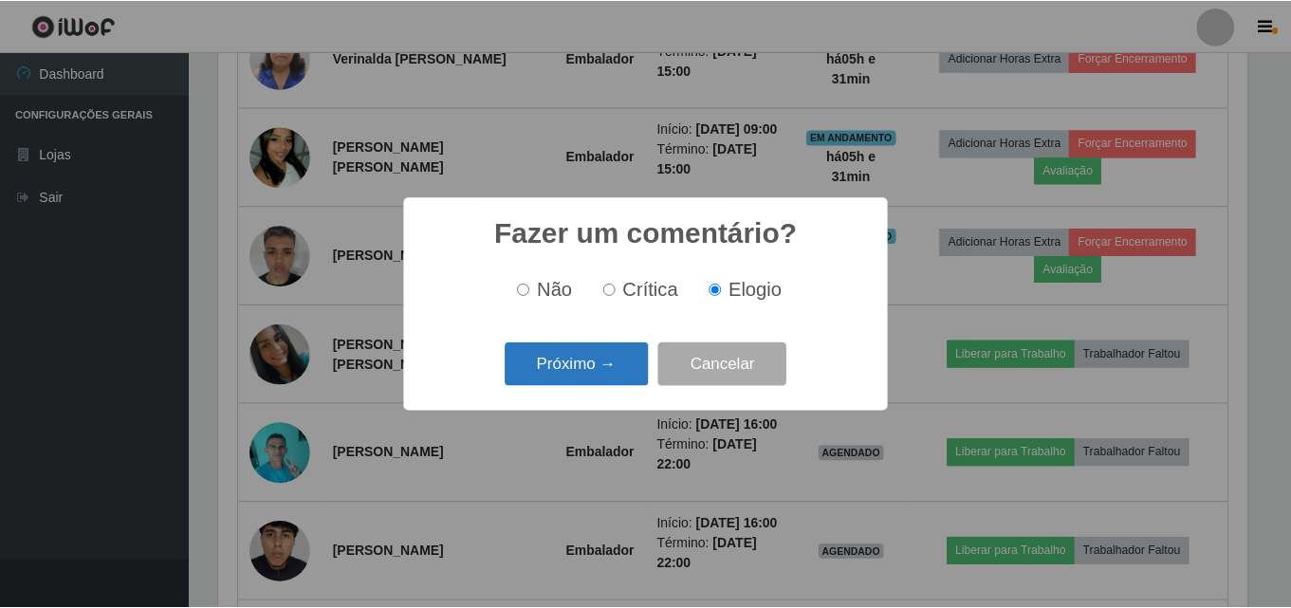
scroll to position [948285, 947645]
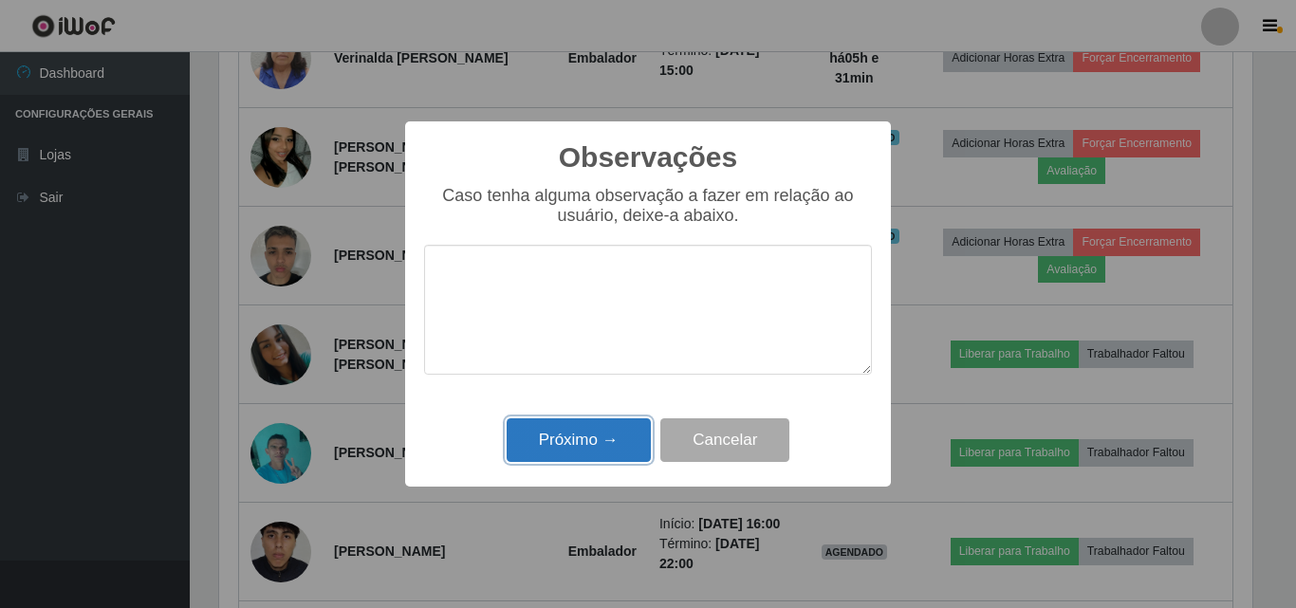
click at [585, 459] on button "Próximo →" at bounding box center [579, 440] width 144 height 45
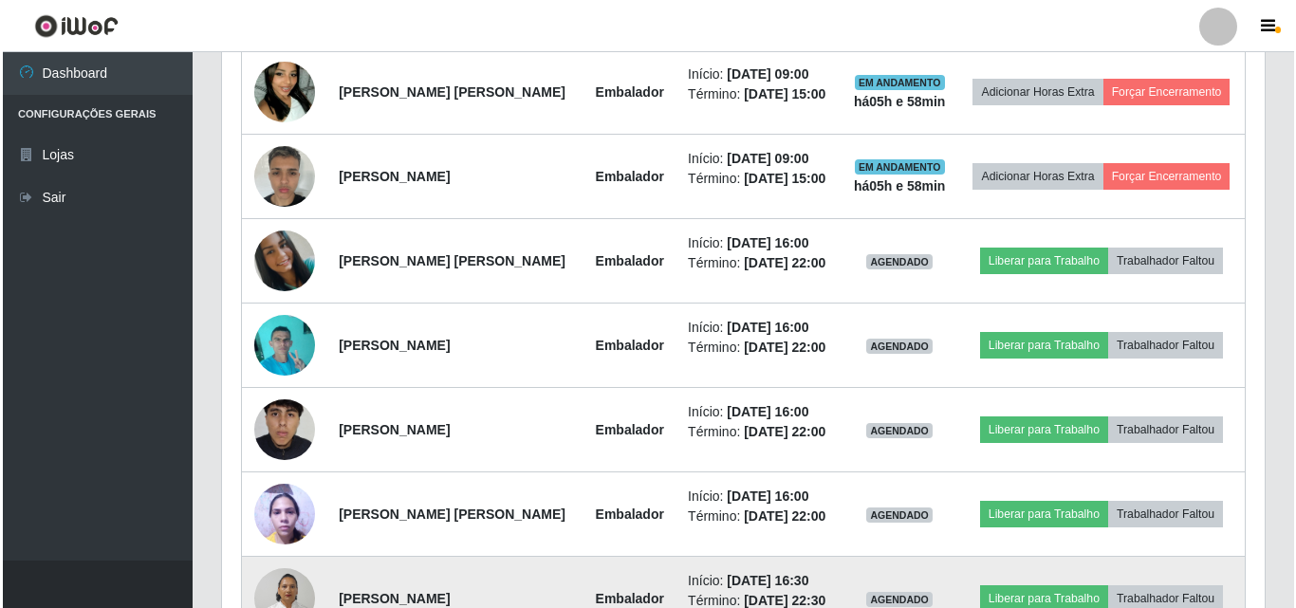
scroll to position [600, 0]
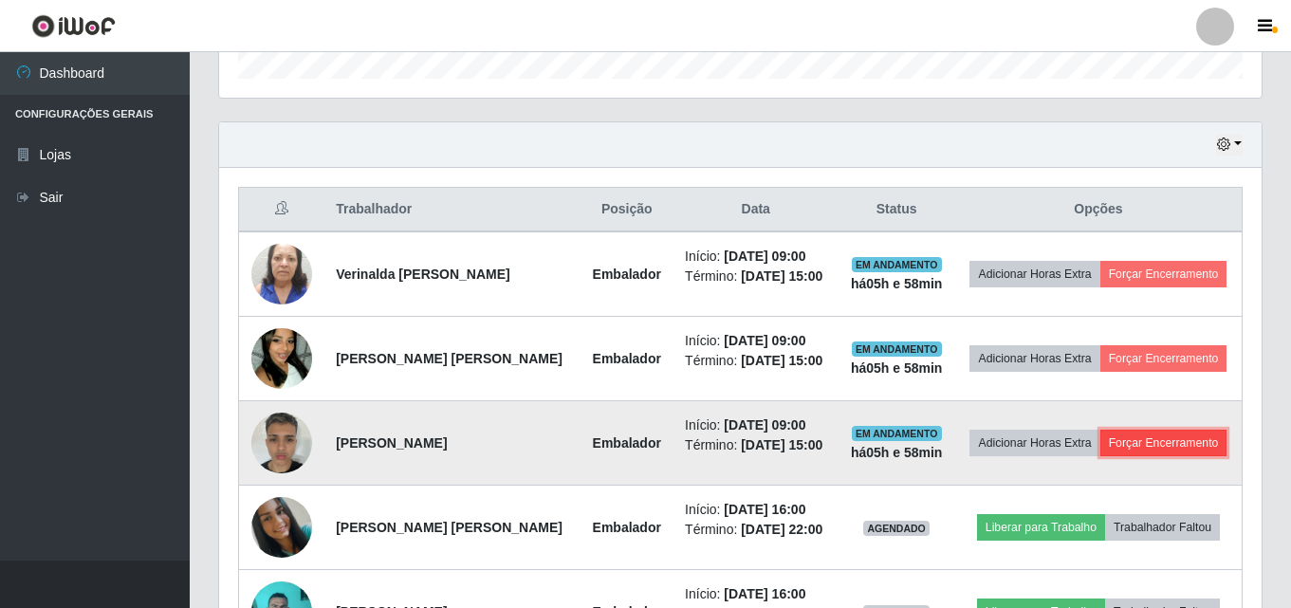
click at [1175, 444] on button "Forçar Encerramento" at bounding box center [1163, 443] width 127 height 27
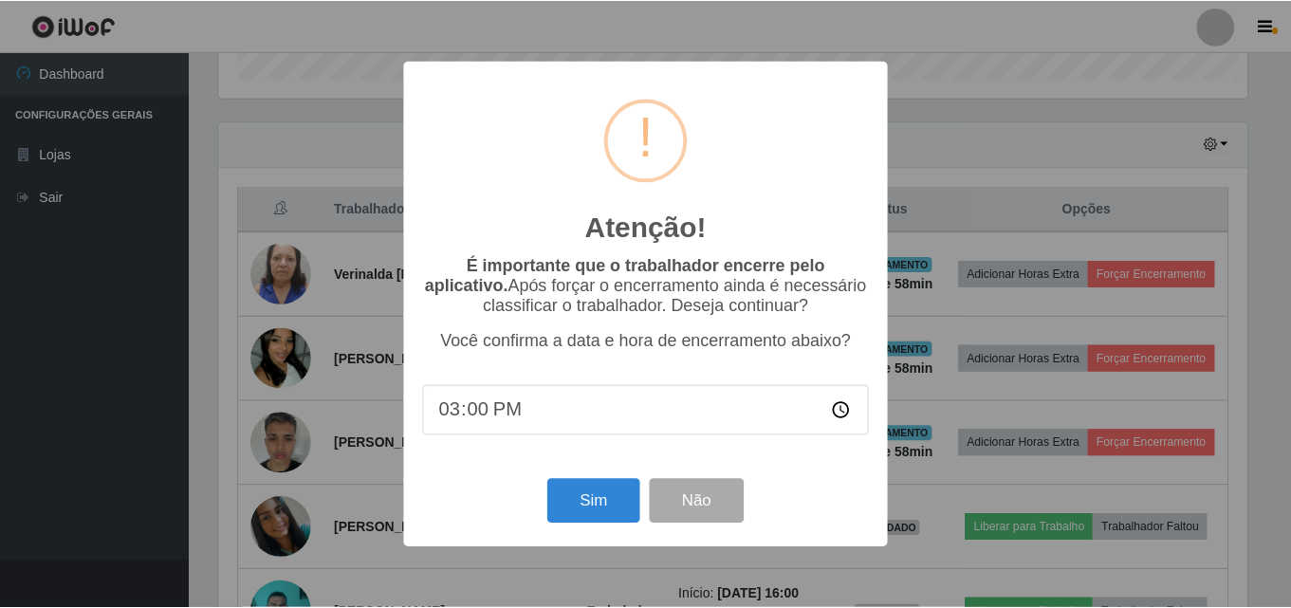
scroll to position [394, 1033]
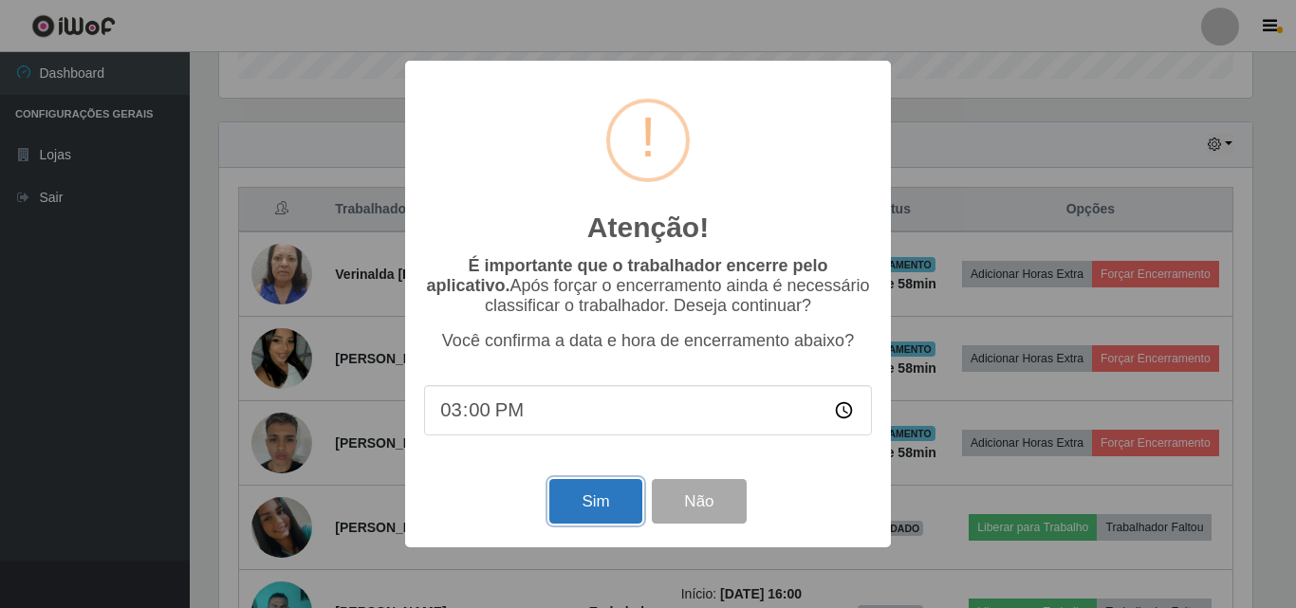
click at [581, 515] on button "Sim" at bounding box center [595, 501] width 92 height 45
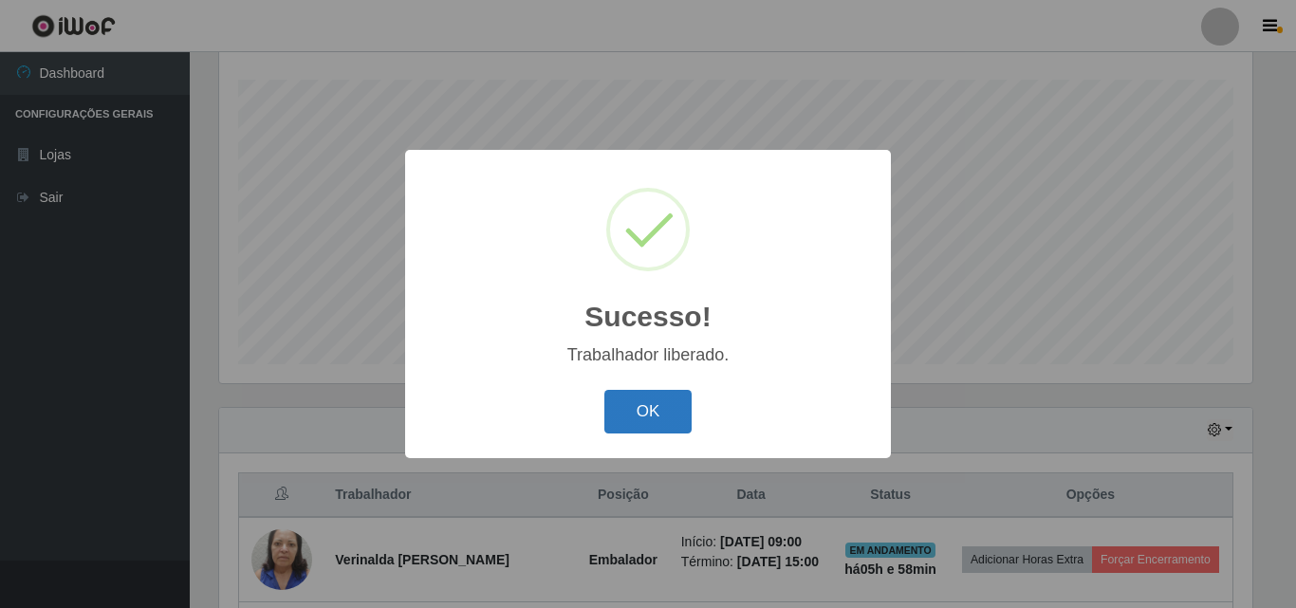
click at [646, 413] on button "OK" at bounding box center [648, 412] width 88 height 45
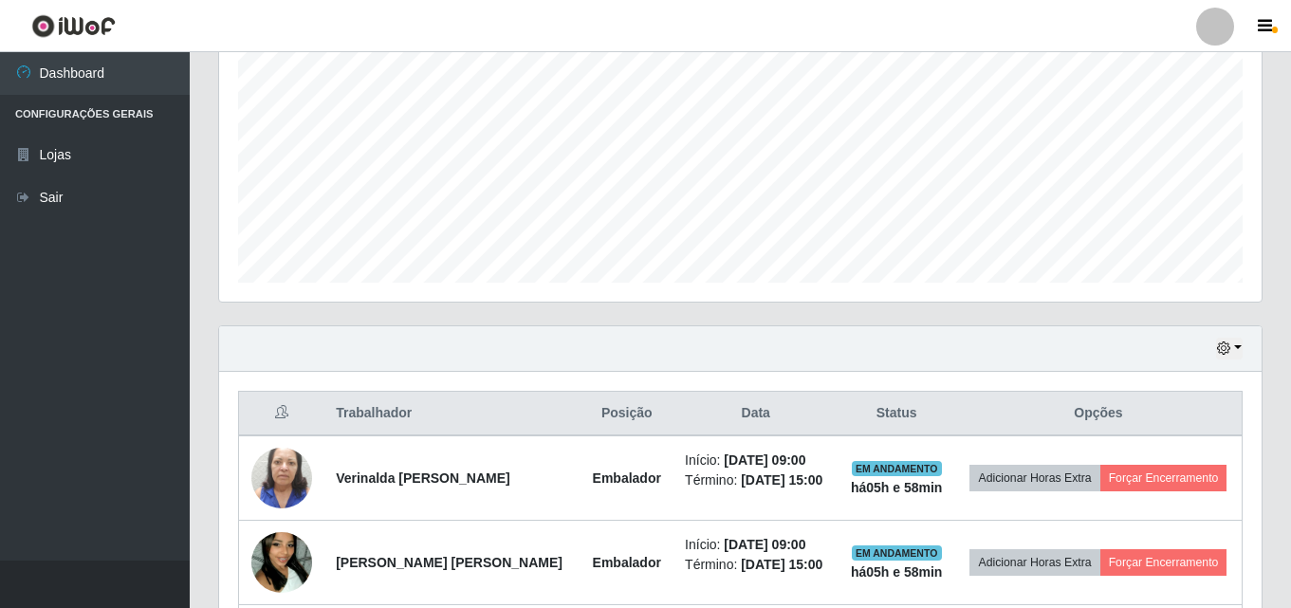
scroll to position [599, 0]
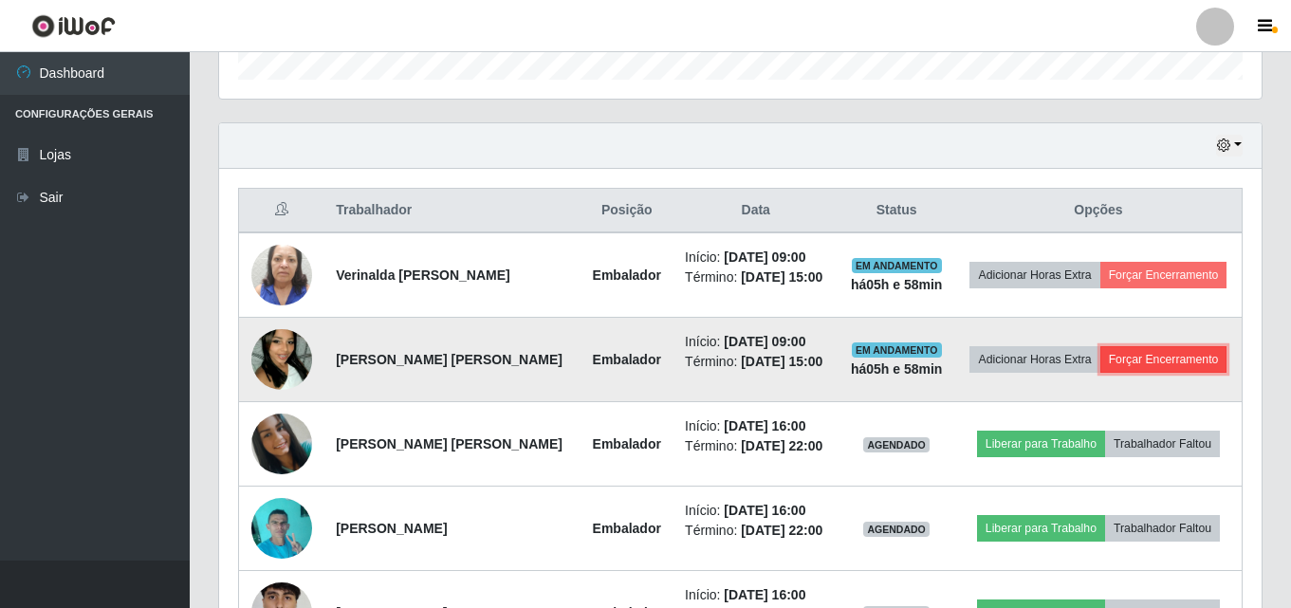
click at [1188, 372] on button "Forçar Encerramento" at bounding box center [1163, 359] width 127 height 27
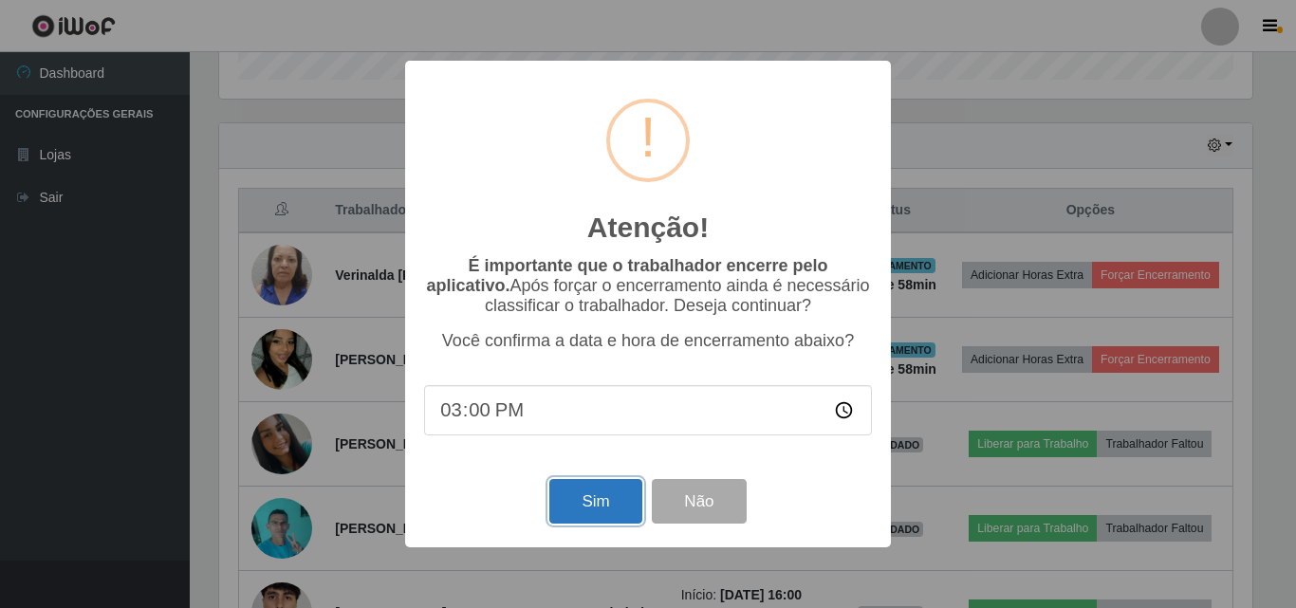
click at [608, 499] on button "Sim" at bounding box center [595, 501] width 92 height 45
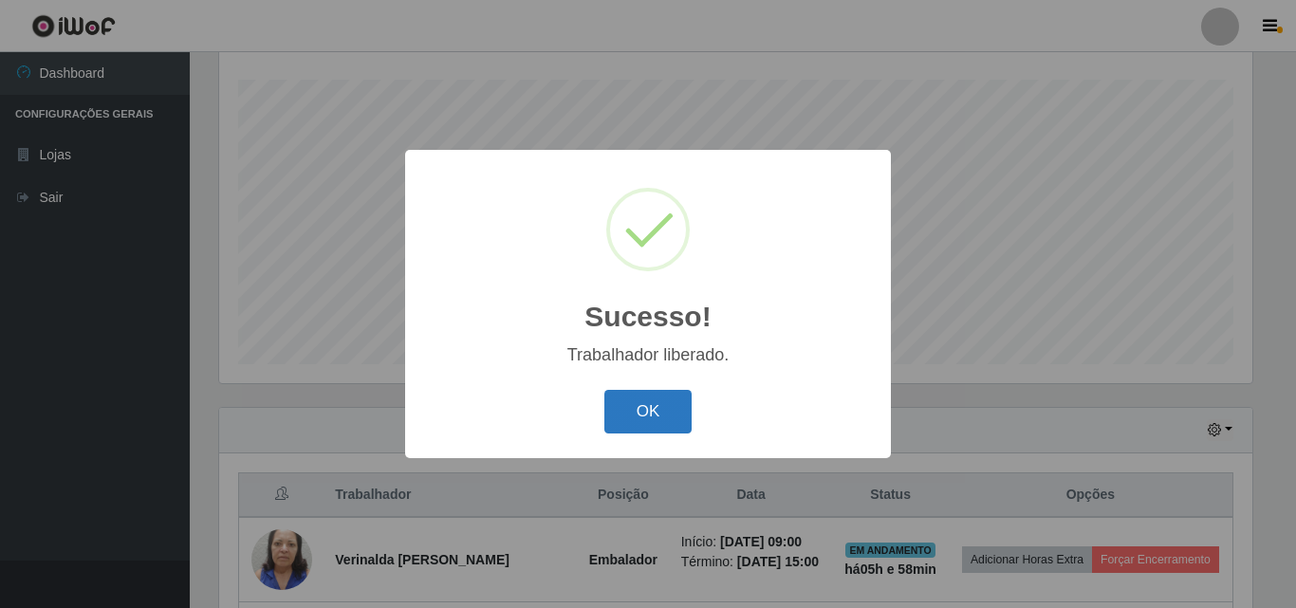
click at [630, 405] on button "OK" at bounding box center [648, 412] width 88 height 45
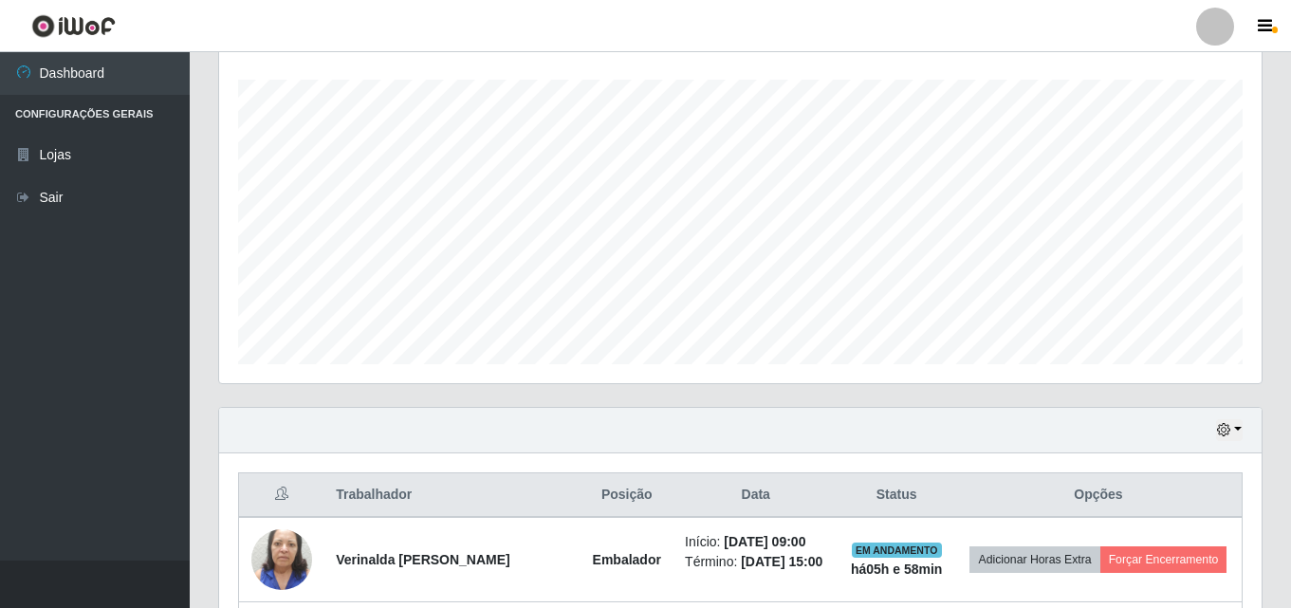
scroll to position [409, 0]
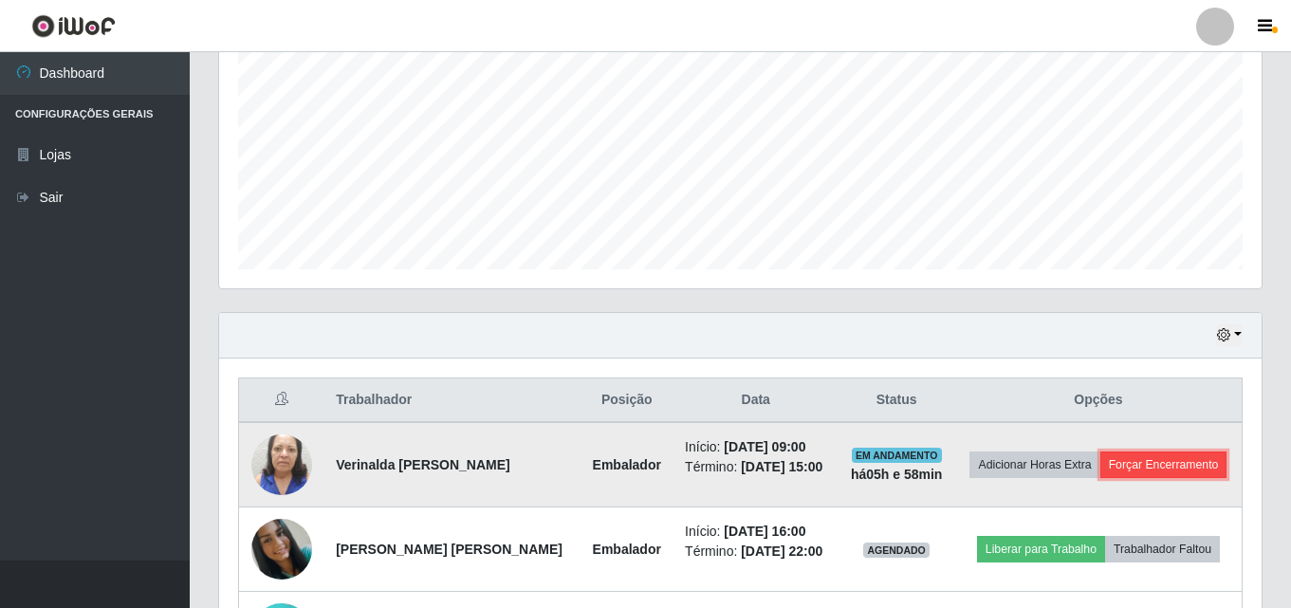
click at [1175, 469] on button "Forçar Encerramento" at bounding box center [1163, 465] width 127 height 27
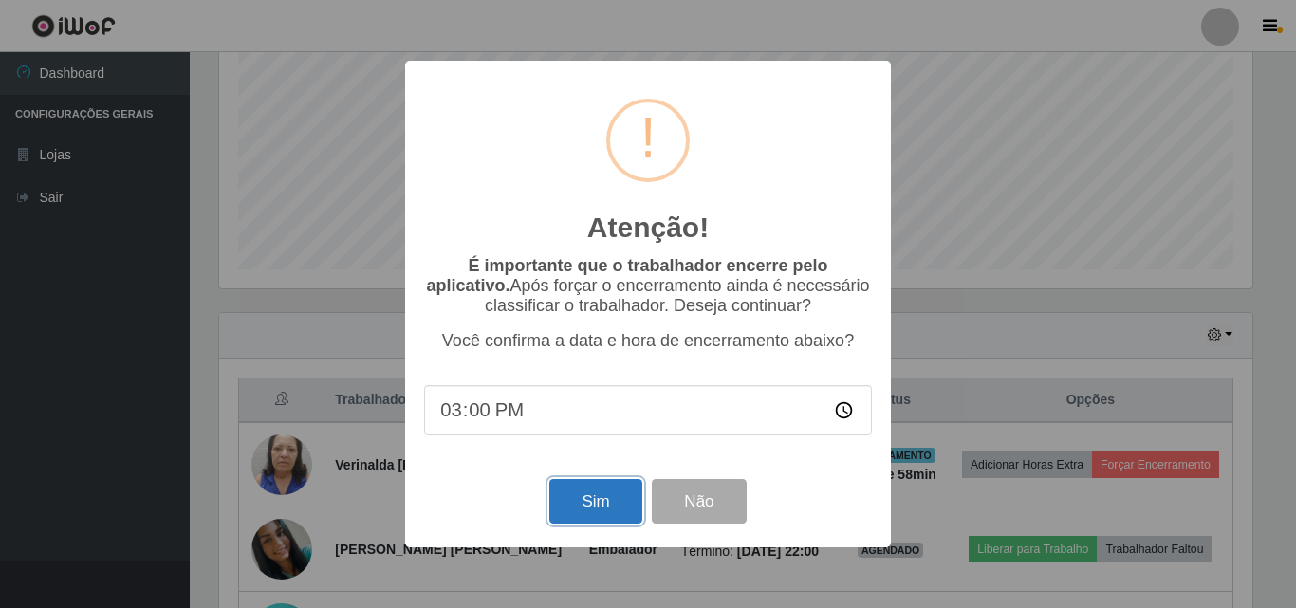
click at [625, 508] on button "Sim" at bounding box center [595, 501] width 92 height 45
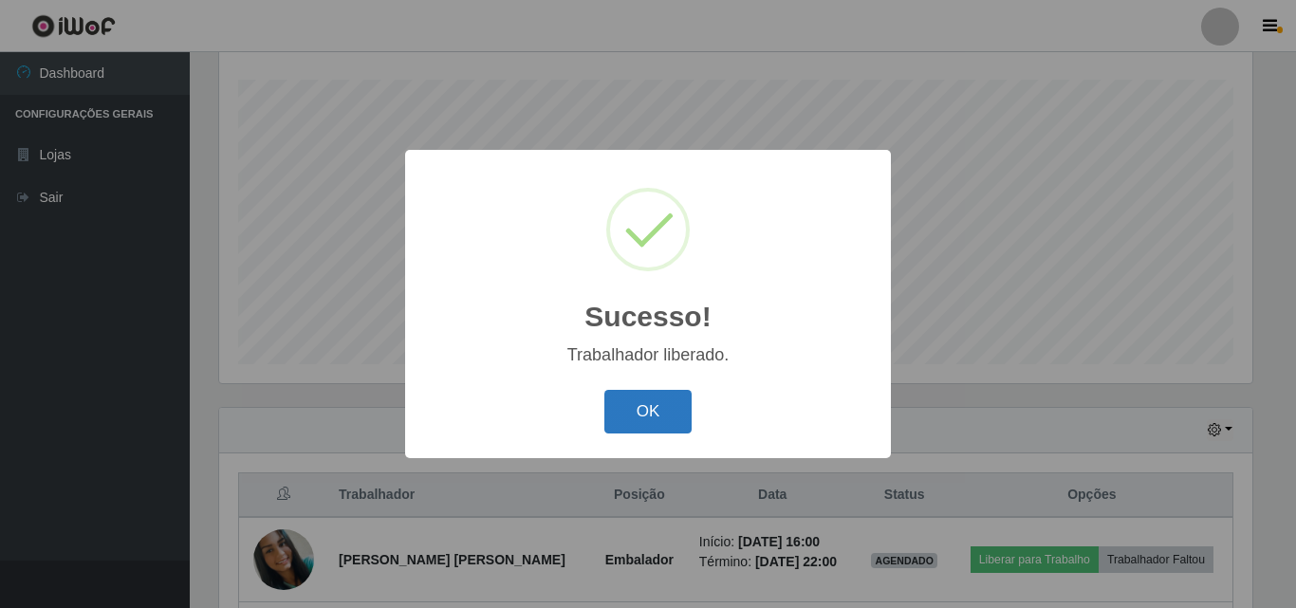
click at [628, 412] on button "OK" at bounding box center [648, 412] width 88 height 45
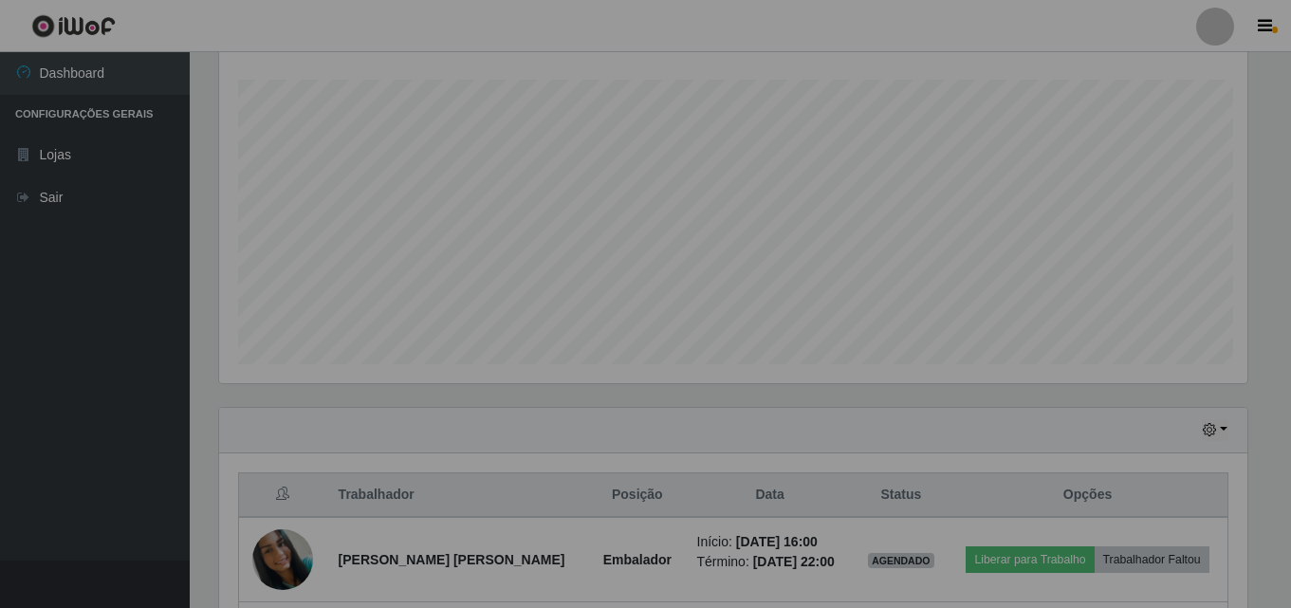
scroll to position [394, 1043]
